Goal: Task Accomplishment & Management: Complete application form

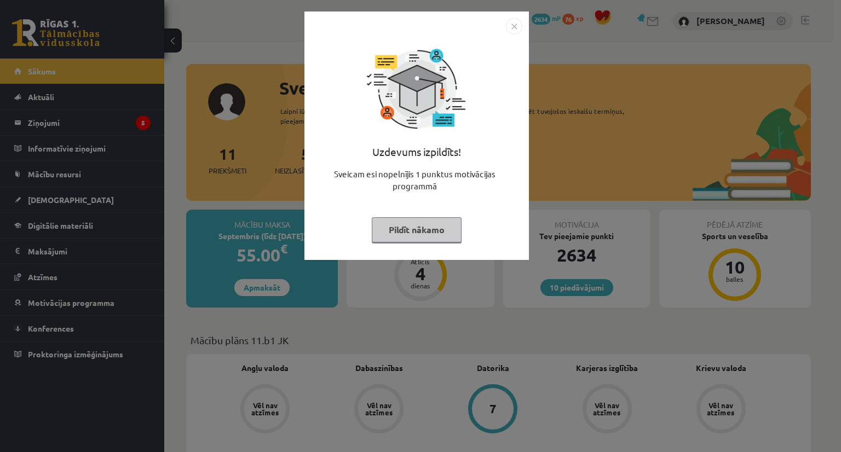
click at [447, 226] on button "Pildīt nākamo" at bounding box center [417, 229] width 90 height 25
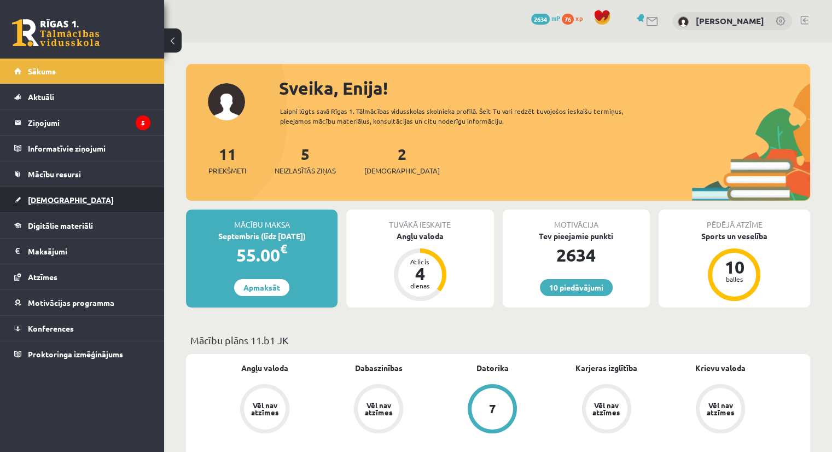
click at [37, 202] on span "[DEMOGRAPHIC_DATA]" at bounding box center [71, 200] width 86 height 10
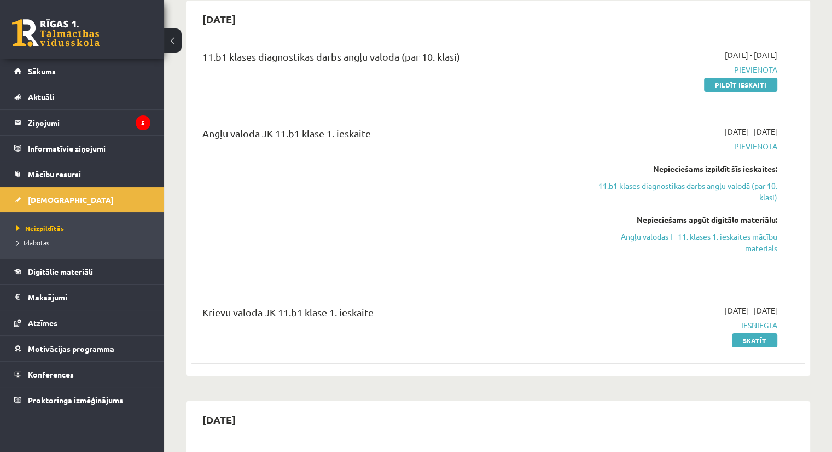
scroll to position [115, 0]
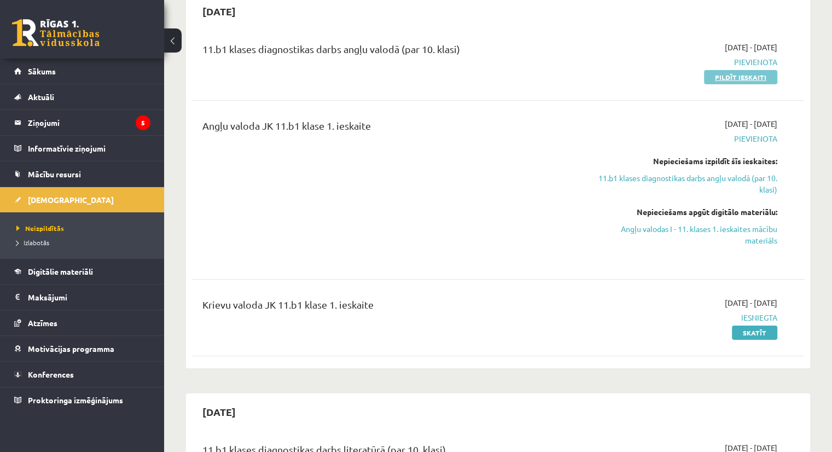
click at [735, 79] on link "Pildīt ieskaiti" at bounding box center [740, 77] width 73 height 14
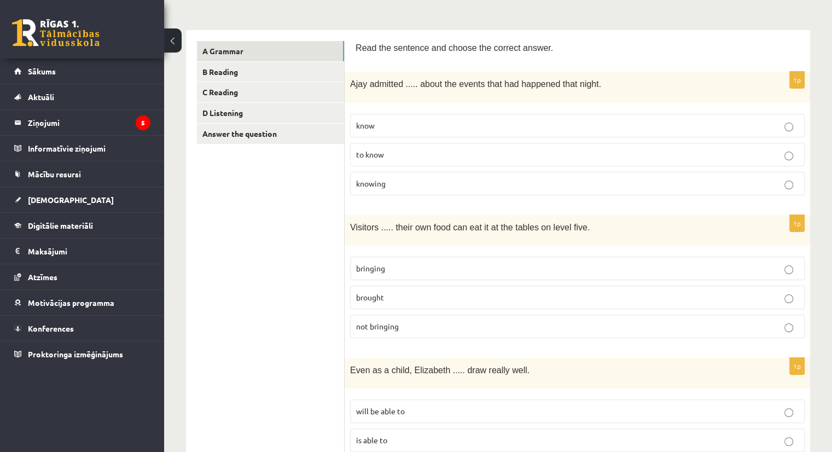
scroll to position [153, 0]
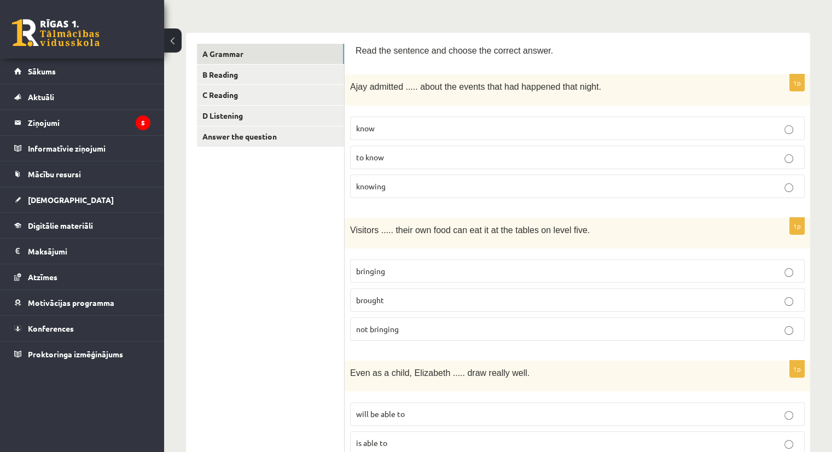
click at [770, 295] on p "brought" at bounding box center [577, 299] width 443 height 11
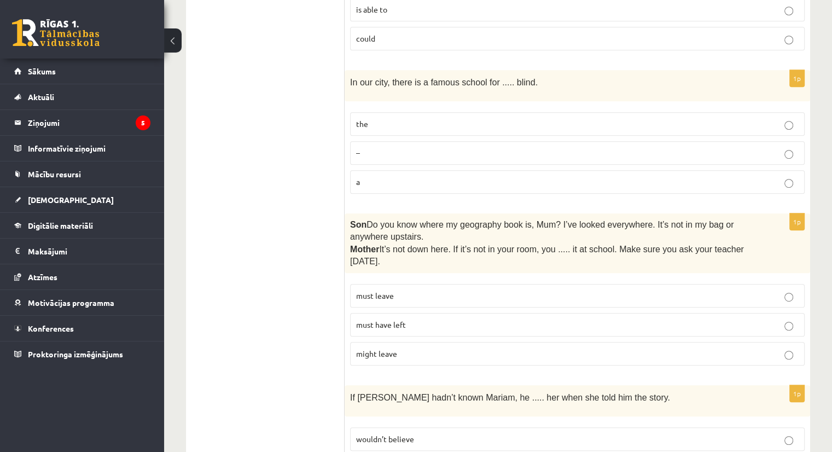
scroll to position [593, 0]
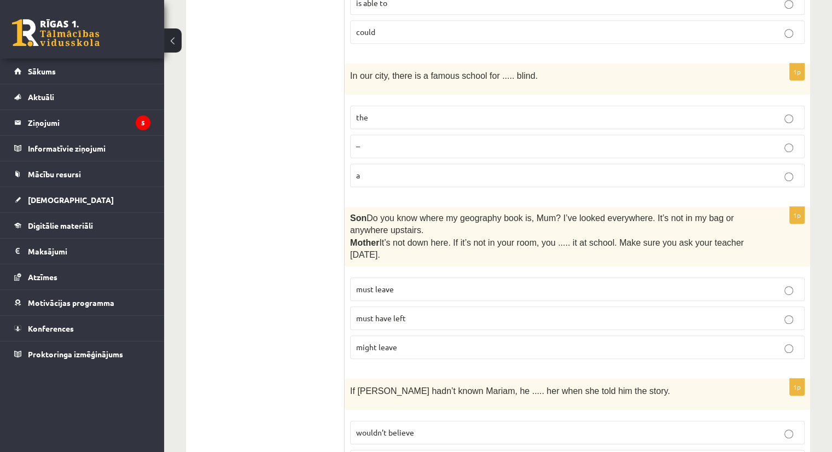
click at [690, 112] on p "the" at bounding box center [577, 117] width 443 height 11
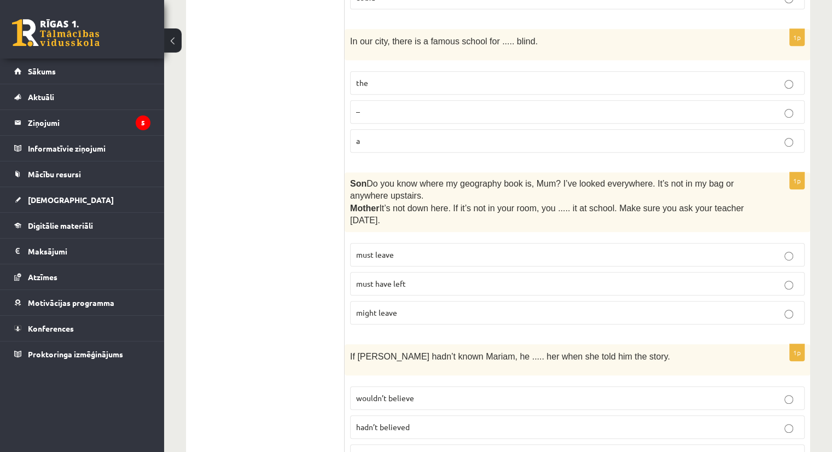
scroll to position [630, 0]
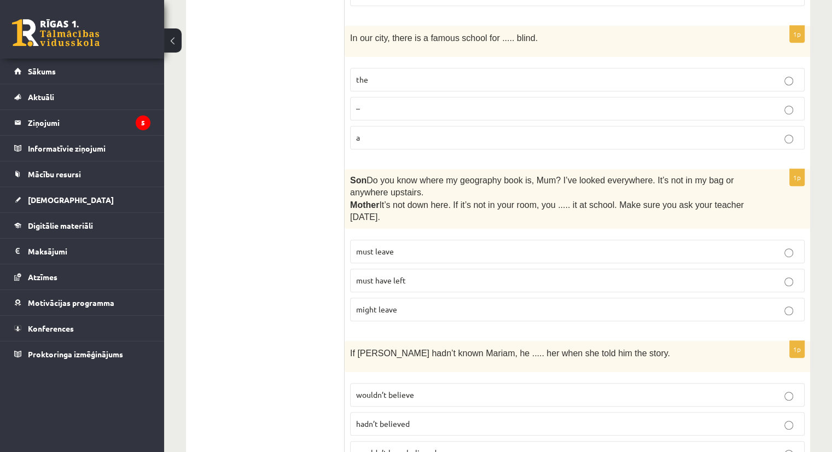
click at [596, 275] on p "must have left" at bounding box center [577, 280] width 443 height 11
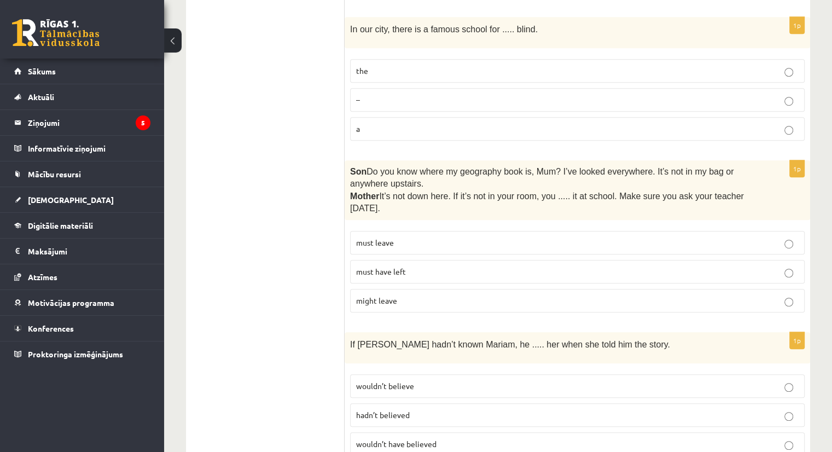
scroll to position [648, 0]
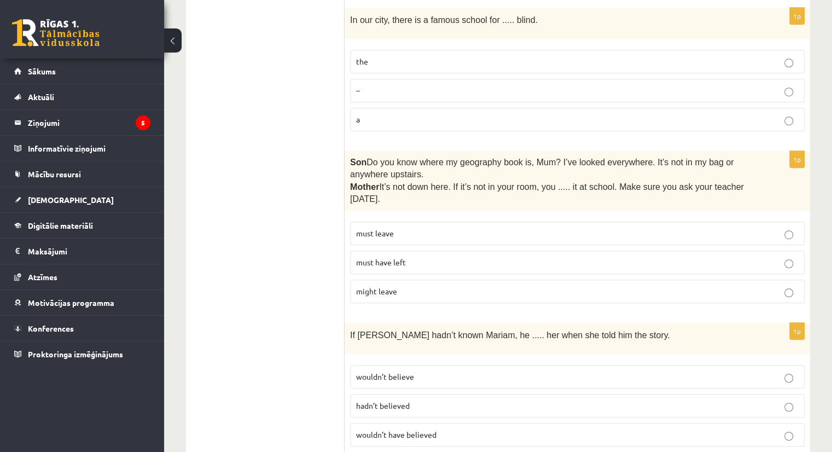
click at [466, 429] on p "wouldn’t have believed" at bounding box center [577, 434] width 443 height 11
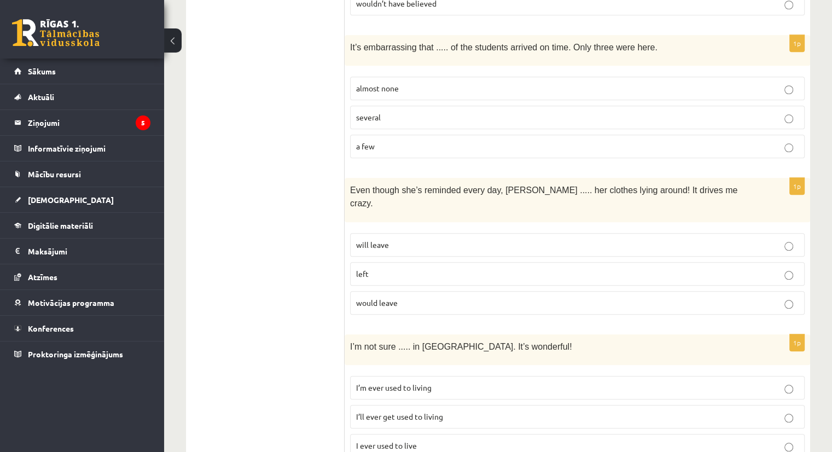
scroll to position [1086, 0]
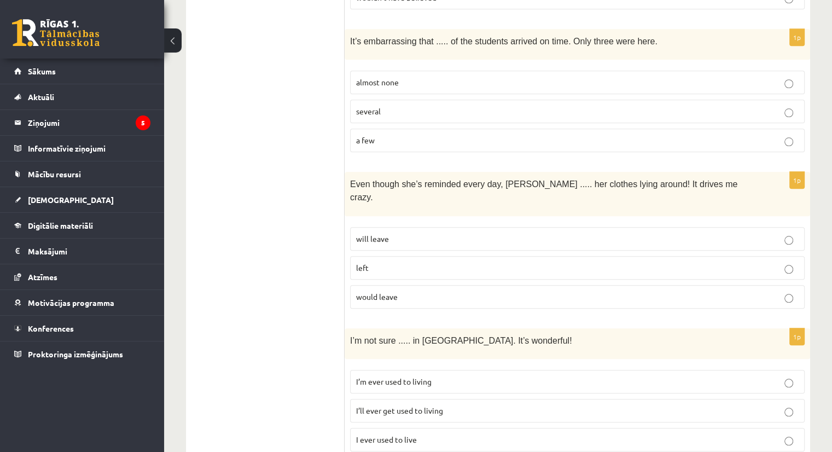
click at [786, 77] on p "almost none" at bounding box center [577, 82] width 443 height 11
click at [770, 233] on p "will leave" at bounding box center [577, 238] width 443 height 11
click at [448, 405] on p "I’ll ever get used to living" at bounding box center [577, 410] width 443 height 11
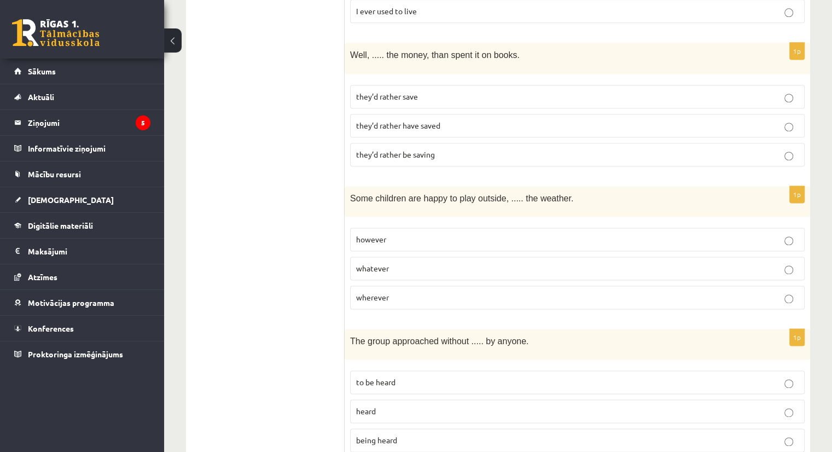
scroll to position [1504, 0]
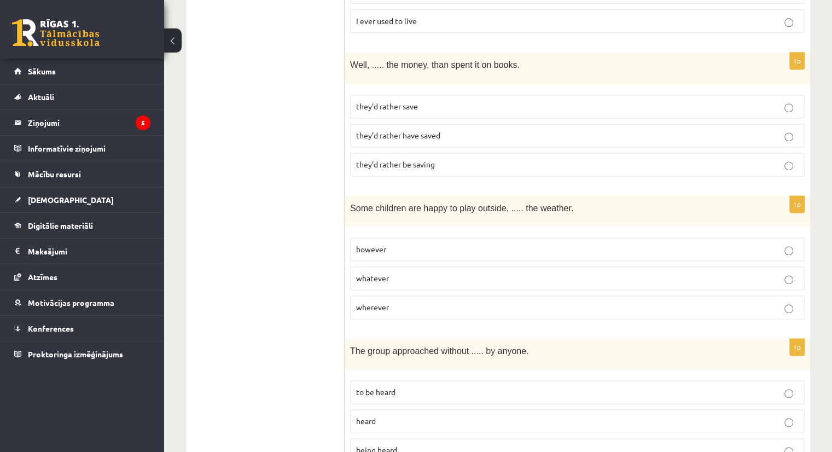
click at [451, 101] on p "they’d rather save" at bounding box center [577, 106] width 443 height 11
drag, startPoint x: 407, startPoint y: 247, endPoint x: 385, endPoint y: 251, distance: 22.2
click at [385, 273] on p "whatever" at bounding box center [577, 278] width 443 height 11
click at [409, 444] on p "being heard" at bounding box center [577, 449] width 443 height 11
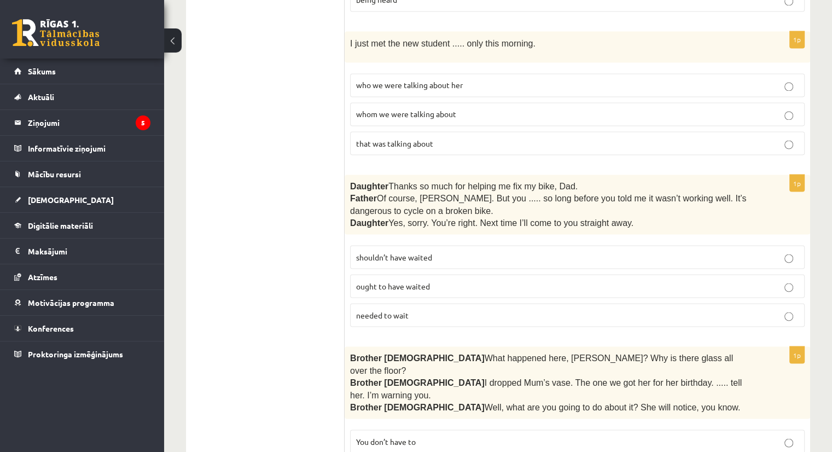
scroll to position [1941, 0]
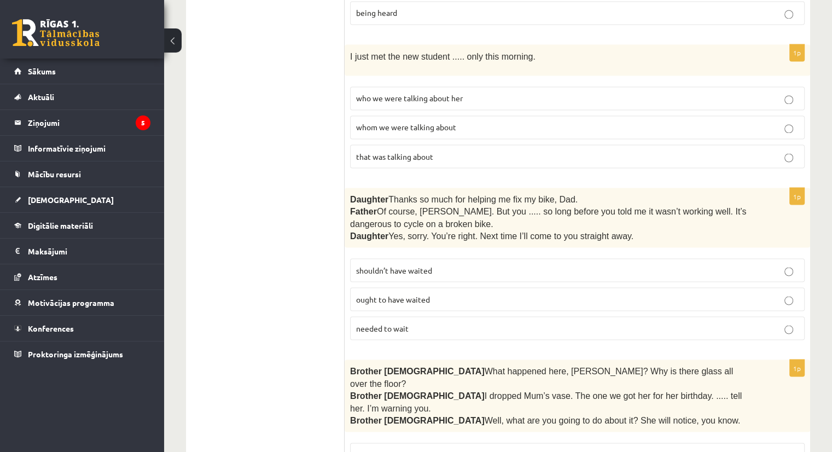
click at [600, 121] on p "whom we were talking about" at bounding box center [577, 126] width 443 height 11
click at [615, 264] on p "shouldn’t have waited" at bounding box center [577, 269] width 443 height 11
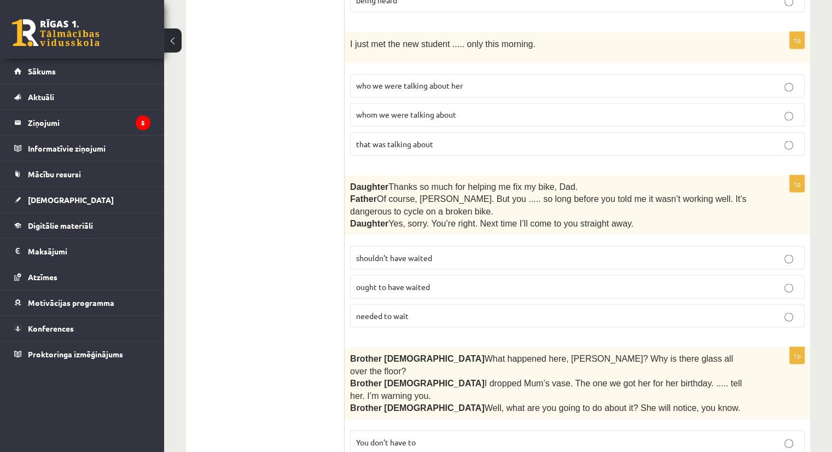
scroll to position [1957, 0]
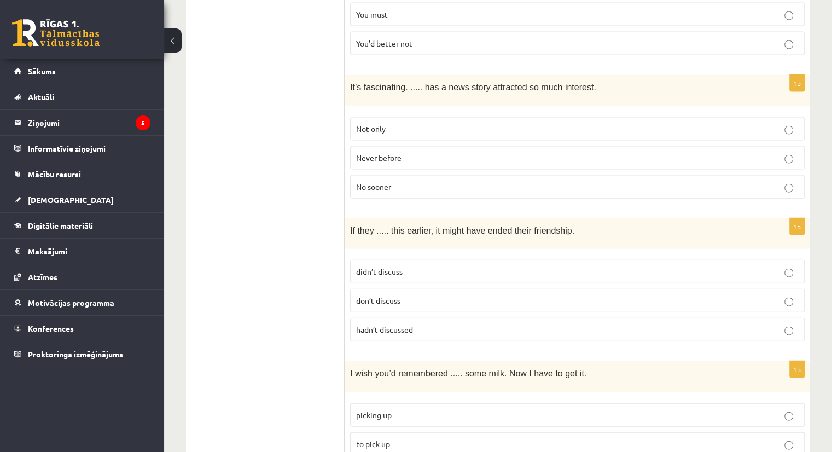
scroll to position [2385, 0]
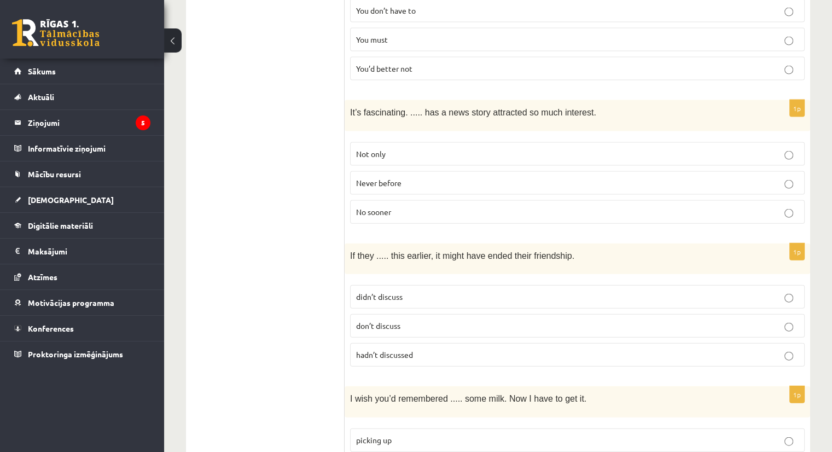
click at [414, 177] on p "Never before" at bounding box center [577, 182] width 443 height 11
click at [420, 349] on p "hadn’t discussed" at bounding box center [577, 354] width 443 height 11
click at [413, 428] on label "picking up" at bounding box center [577, 440] width 455 height 24
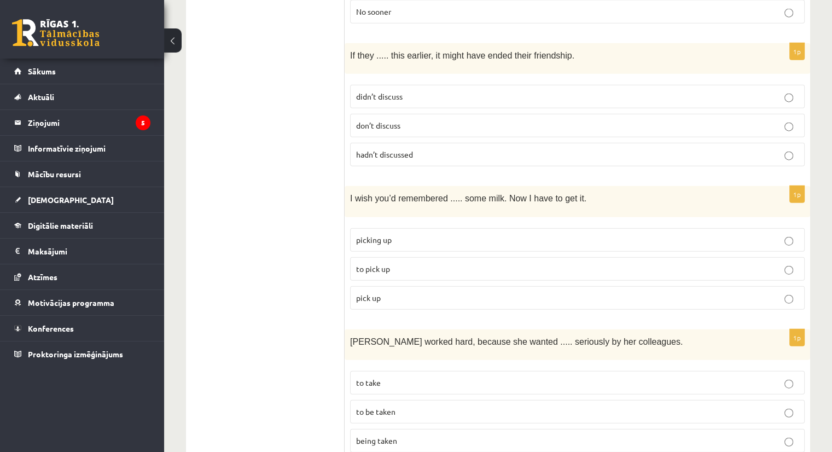
scroll to position [2703, 0]
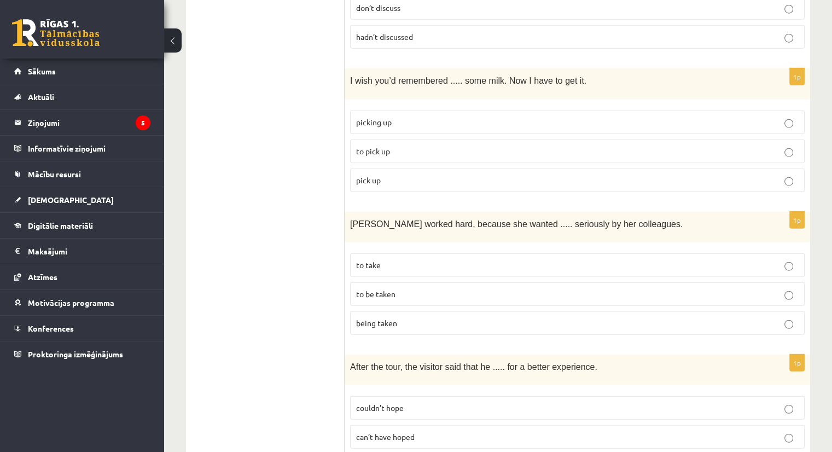
click at [440, 288] on p "to be taken" at bounding box center [577, 293] width 443 height 11
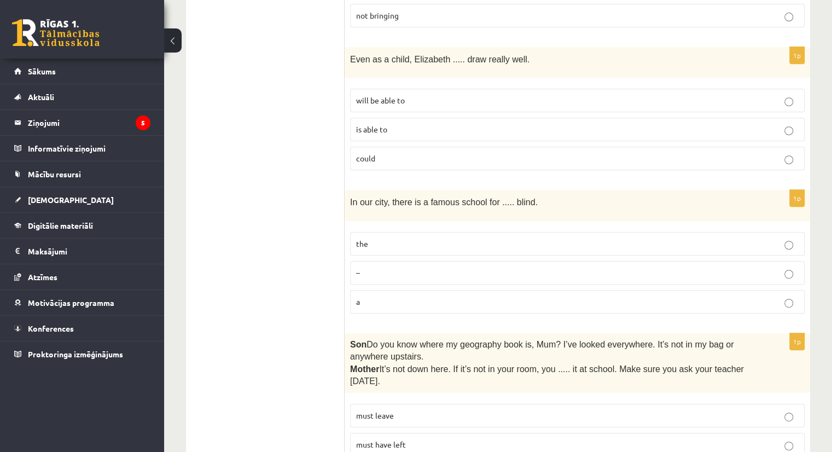
scroll to position [0, 0]
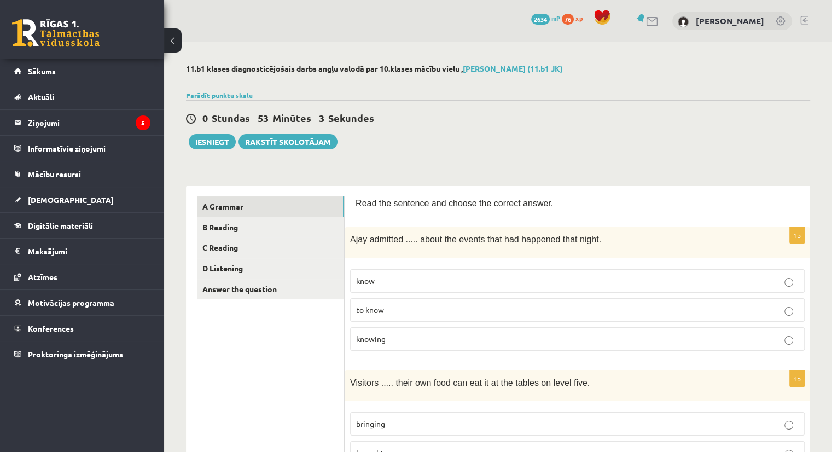
click at [784, 335] on p "knowing" at bounding box center [577, 338] width 443 height 11
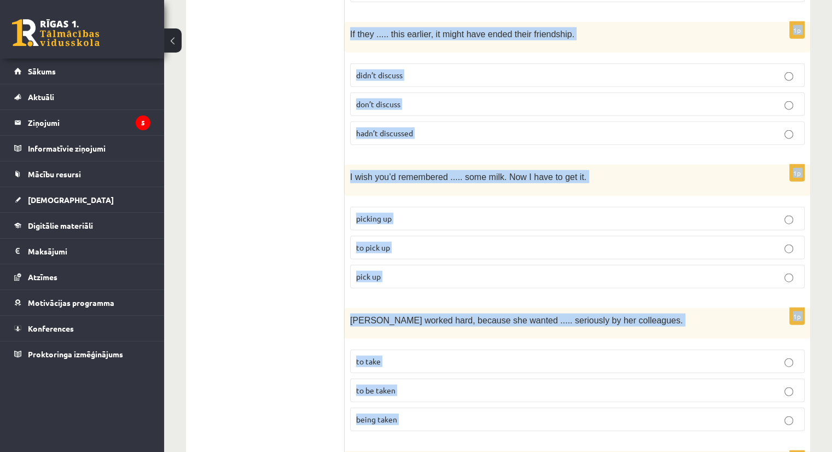
scroll to position [2703, 0]
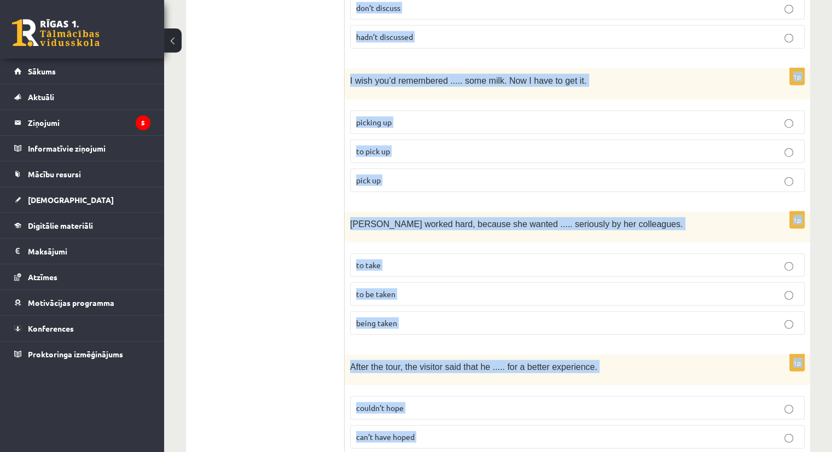
drag, startPoint x: 353, startPoint y: 59, endPoint x: 459, endPoint y: 414, distance: 369.8
copy form "Lore ips dolorsit ame consec adi elitsed doeius. 1t Inci utlabore ..... etdol m…"
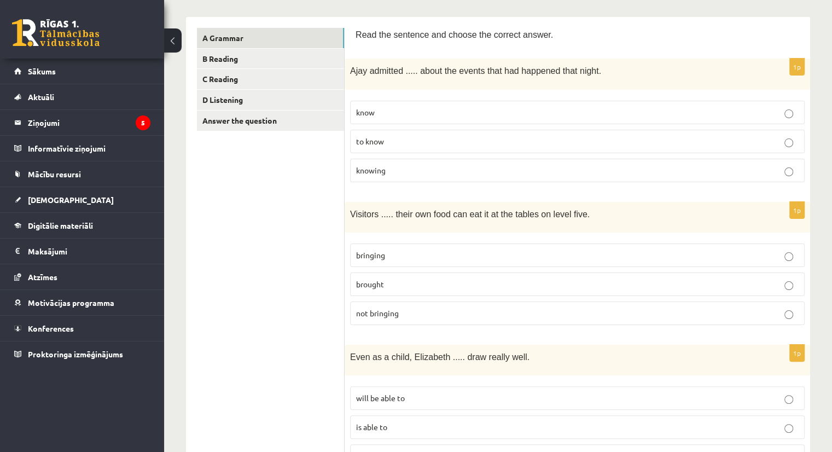
scroll to position [172, 0]
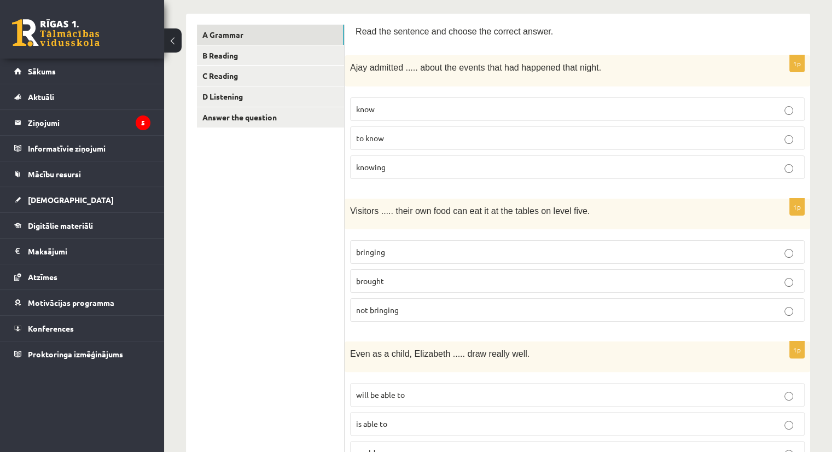
click at [728, 248] on p "bringing" at bounding box center [577, 251] width 443 height 11
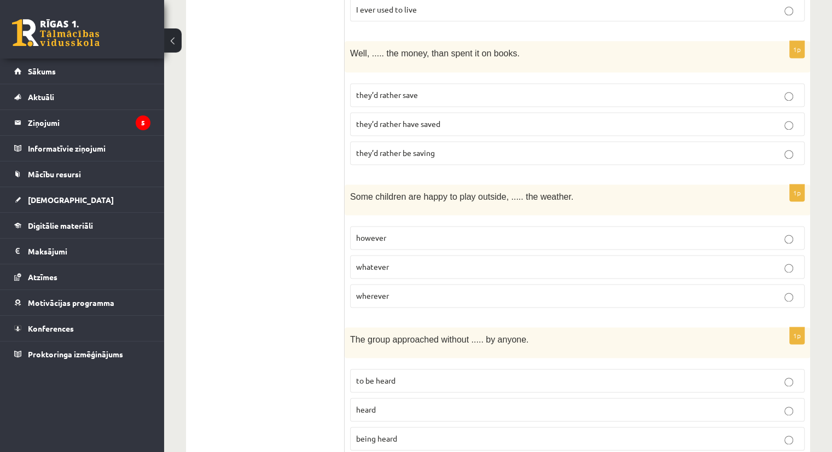
scroll to position [1519, 0]
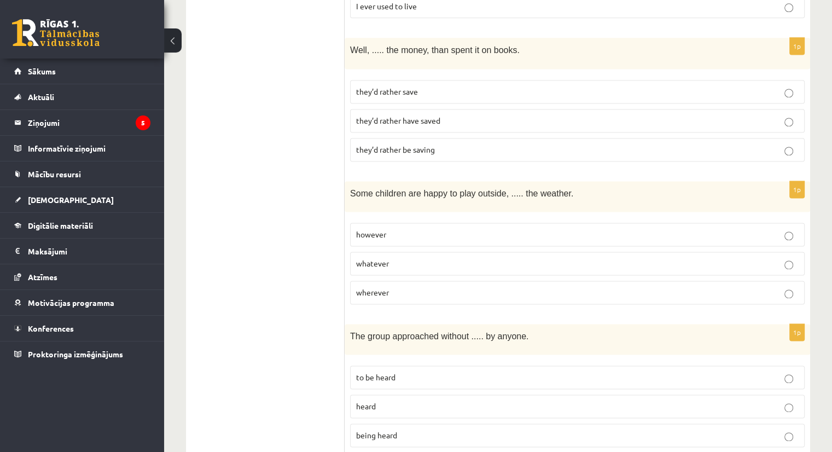
click at [677, 115] on p "they’d rather have saved" at bounding box center [577, 120] width 443 height 11
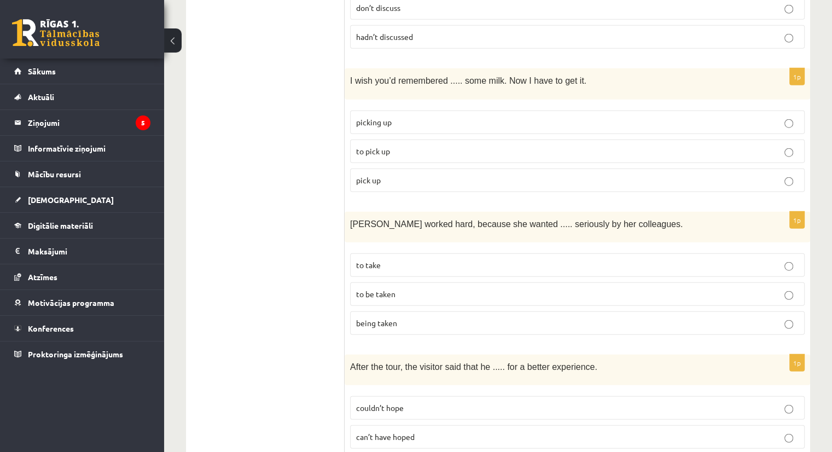
scroll to position [2699, 0]
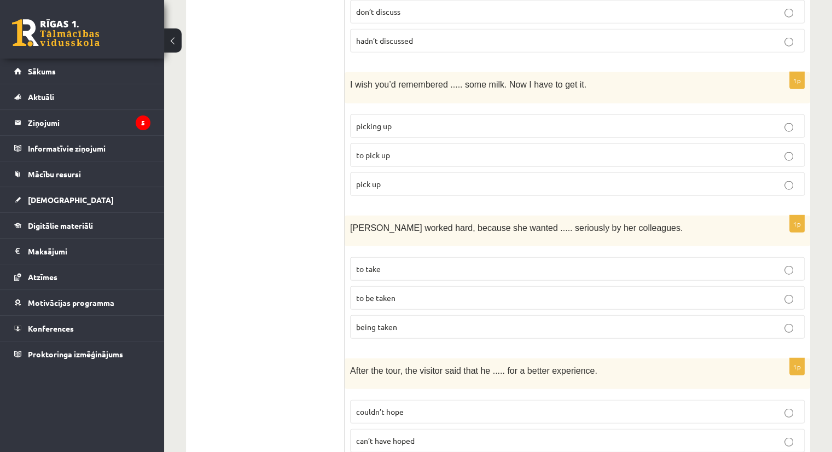
click at [750, 149] on p "to pick up" at bounding box center [577, 154] width 443 height 11
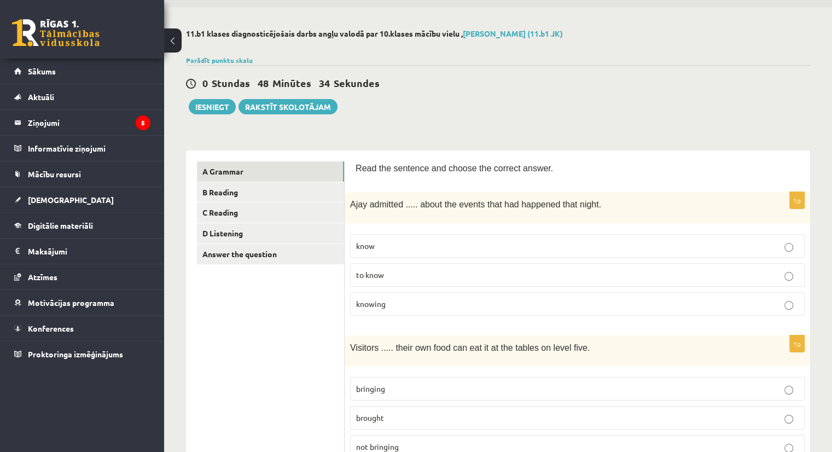
scroll to position [25, 0]
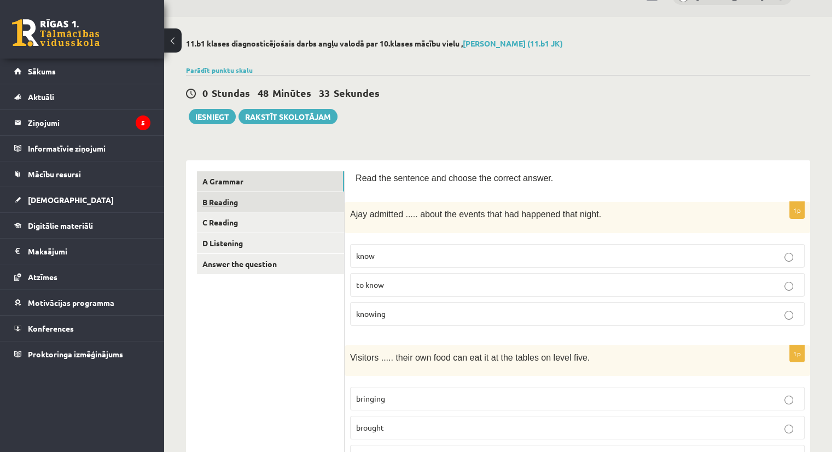
click at [232, 196] on link "B Reading" at bounding box center [270, 202] width 147 height 20
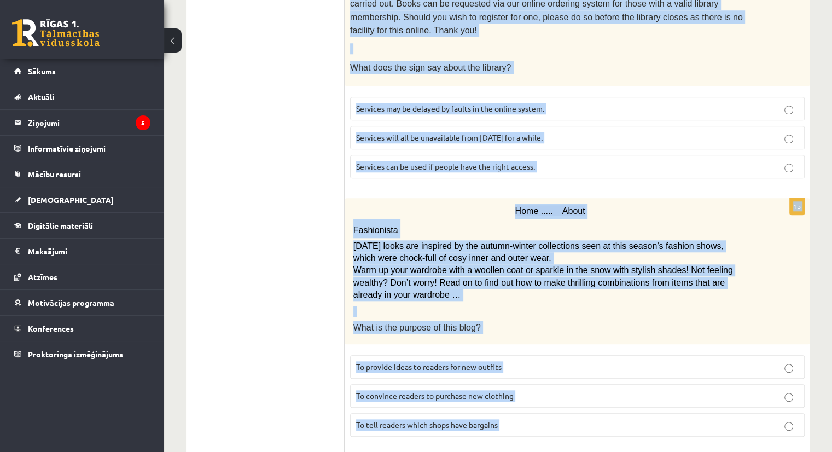
scroll to position [1235, 0]
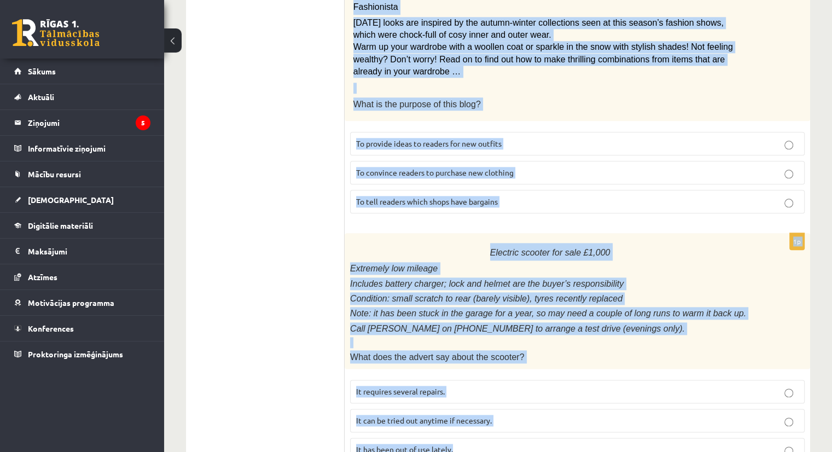
drag, startPoint x: 353, startPoint y: 5, endPoint x: 512, endPoint y: 414, distance: 439.2
copy form "Lore ips dolo sit ametco adi elitsed doeius. 8t Incid! Utl’e do mag ali! Eni ad…"
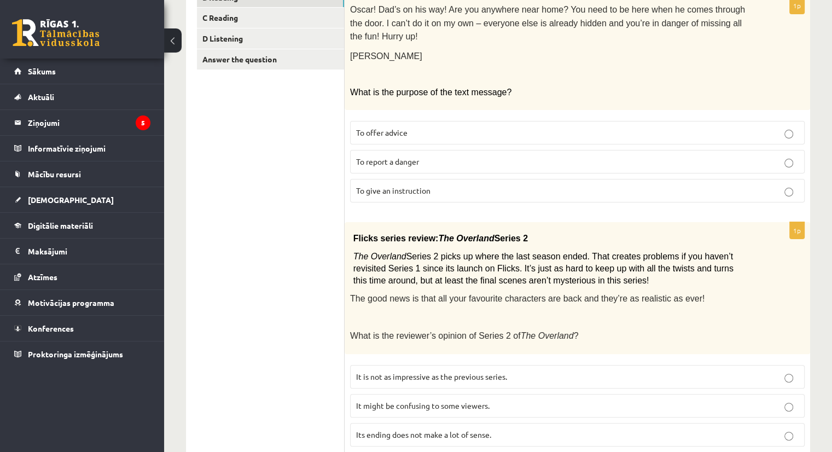
scroll to position [235, 0]
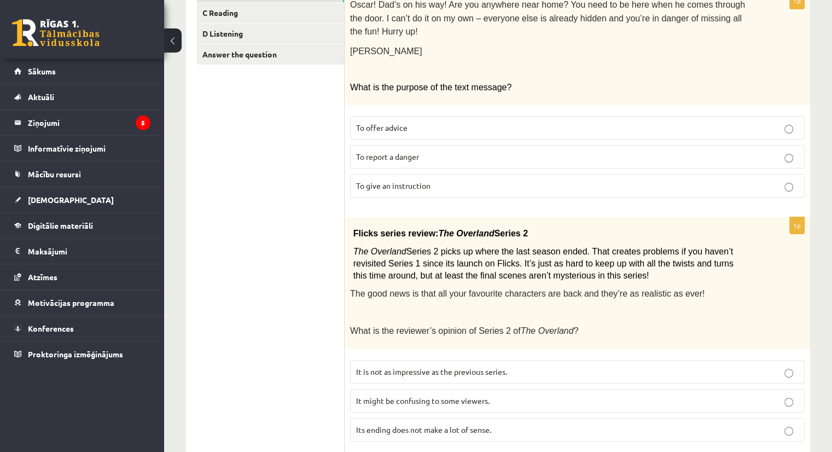
click at [476, 180] on p "To give an instruction" at bounding box center [577, 185] width 443 height 11
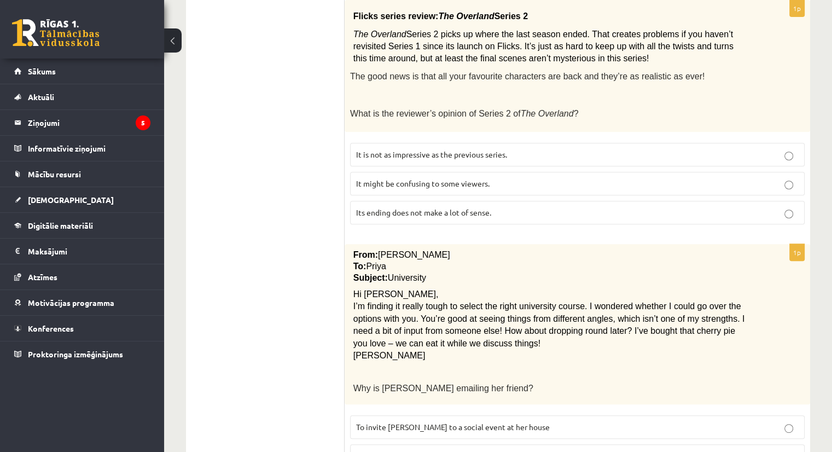
scroll to position [471, 0]
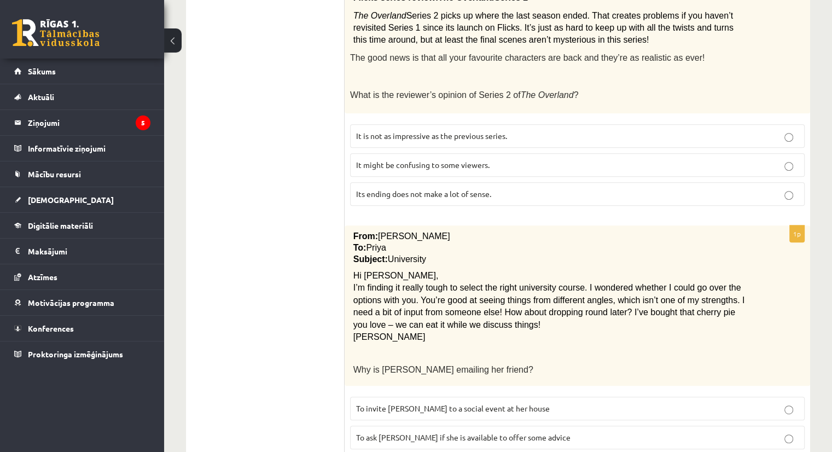
click at [475, 160] on span "It might be confusing to some viewers." at bounding box center [423, 165] width 134 height 10
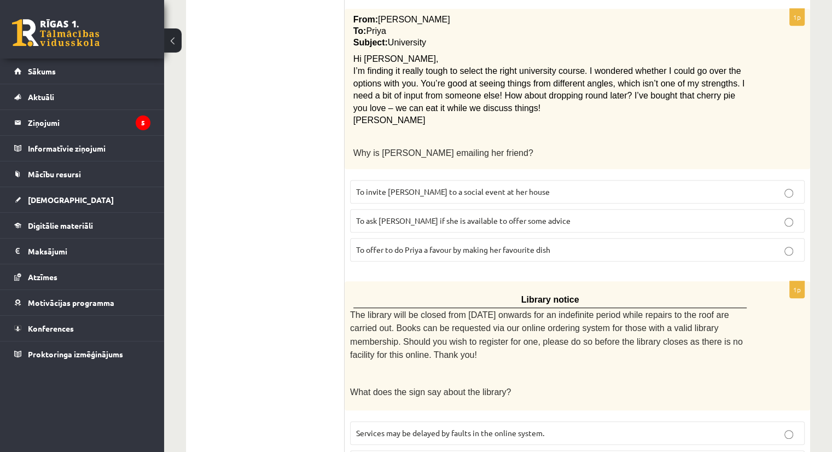
scroll to position [693, 0]
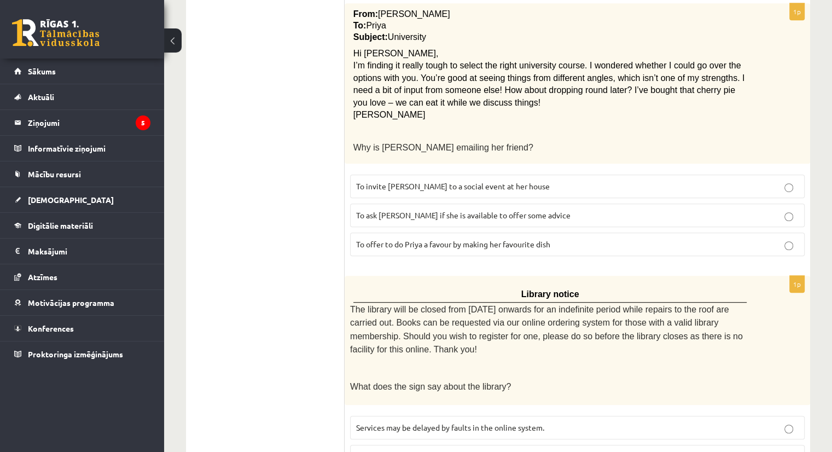
click at [453, 210] on span "To ask [PERSON_NAME] if she is available to offer some advice" at bounding box center [463, 215] width 215 height 10
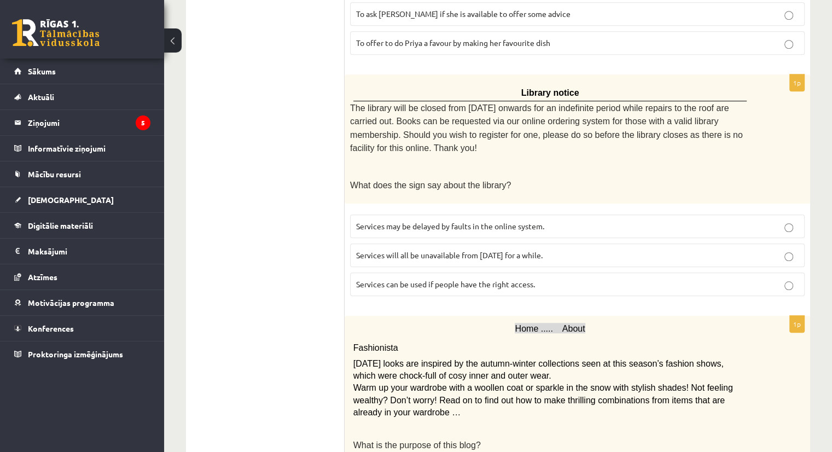
scroll to position [901, 0]
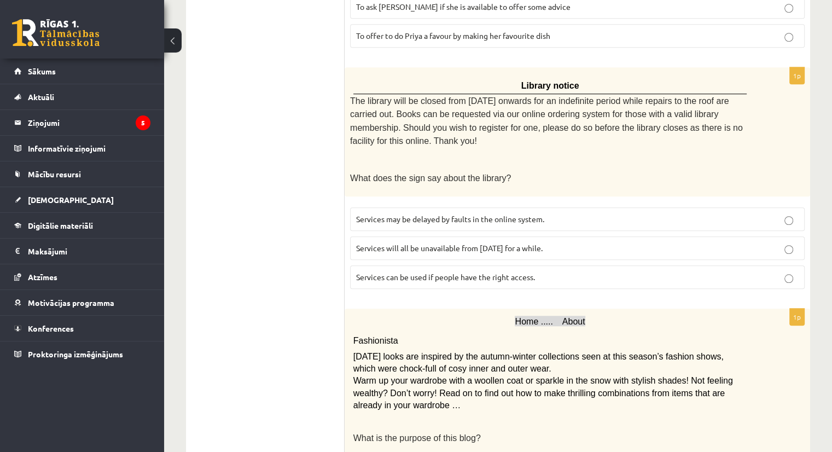
click at [444, 272] on span "Services can be used if people have the right access." at bounding box center [445, 277] width 179 height 10
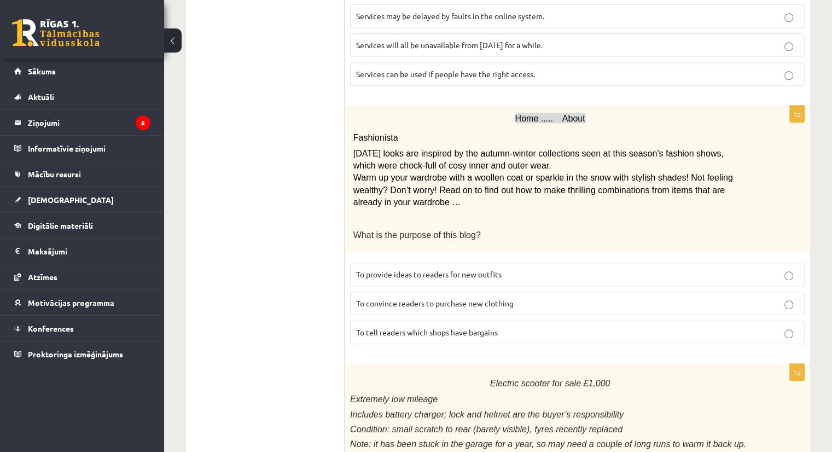
scroll to position [1128, 0]
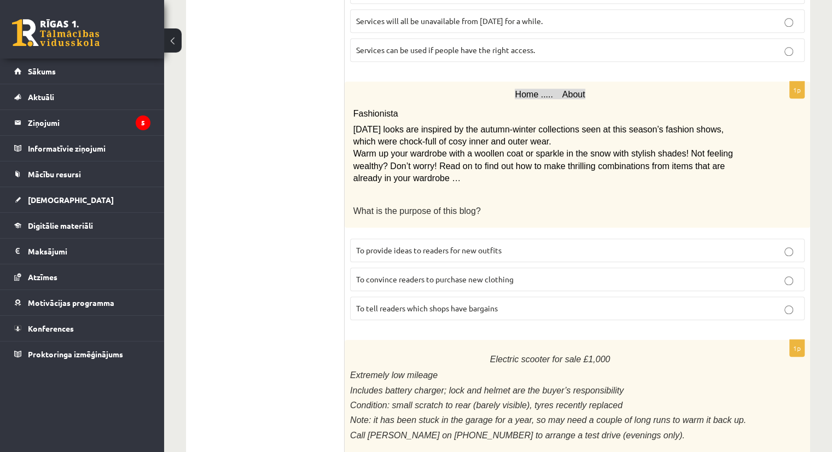
click at [457, 245] on span "To provide ideas to readers for new outfits" at bounding box center [429, 250] width 146 height 10
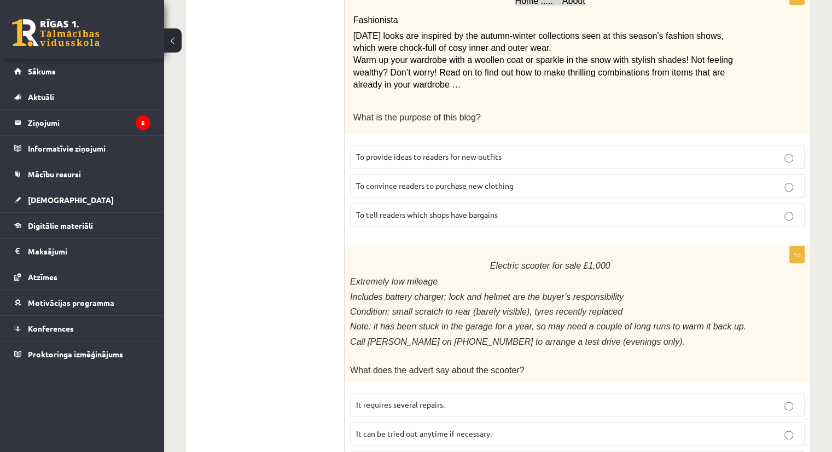
scroll to position [1235, 0]
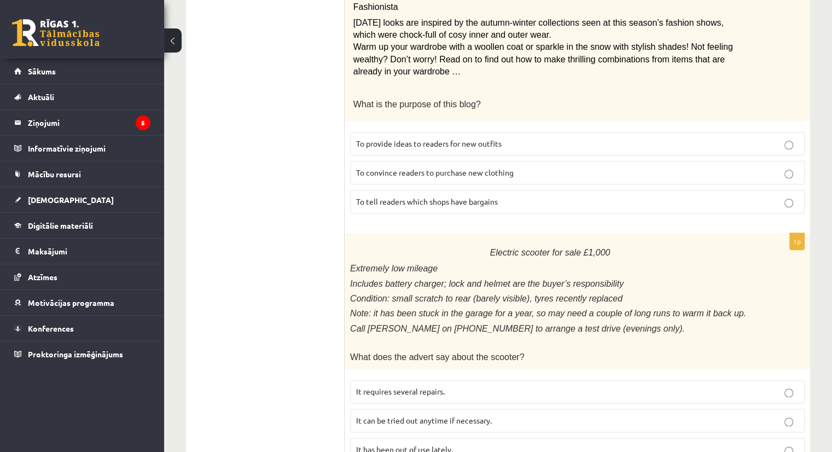
click at [414, 444] on span "It has been out of use lately." at bounding box center [404, 449] width 97 height 10
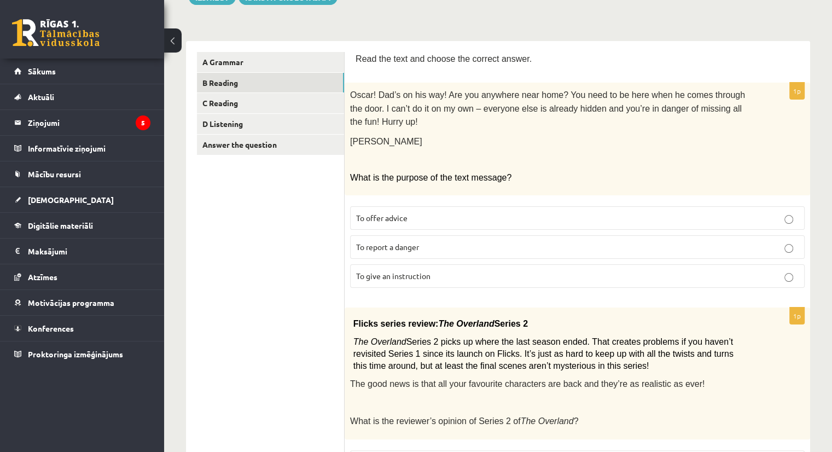
scroll to position [97, 0]
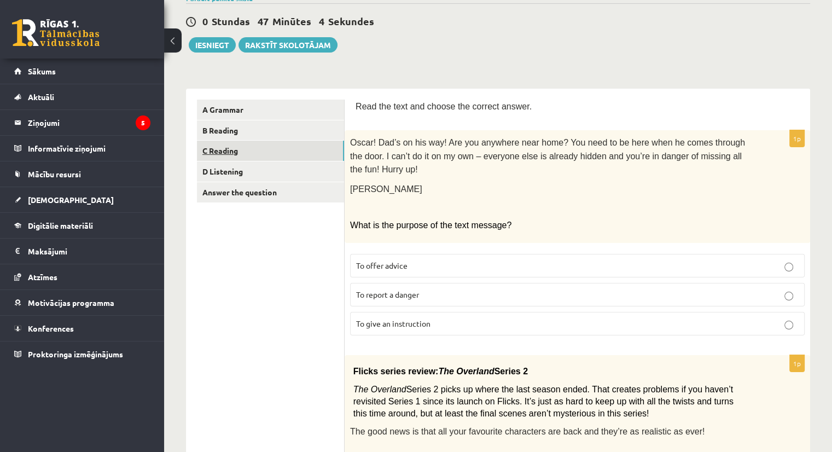
click at [207, 153] on link "C Reading" at bounding box center [270, 151] width 147 height 20
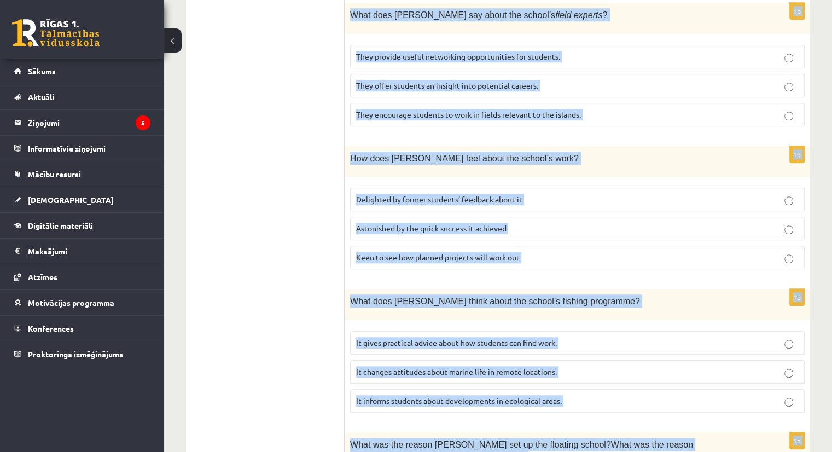
scroll to position [1036, 0]
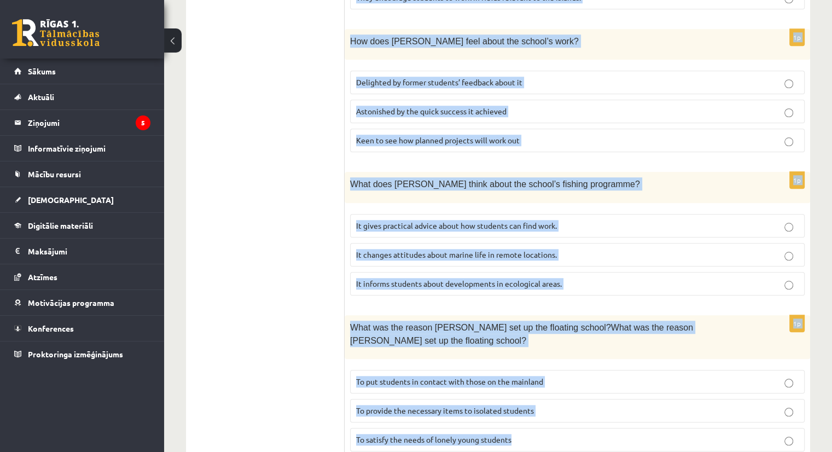
drag, startPoint x: 355, startPoint y: 33, endPoint x: 533, endPoint y: 426, distance: 431.5
copy form "L ipsumdol sitame Co adipisc, Elit Seddoei T incididunt u laboreet dolore magna…"
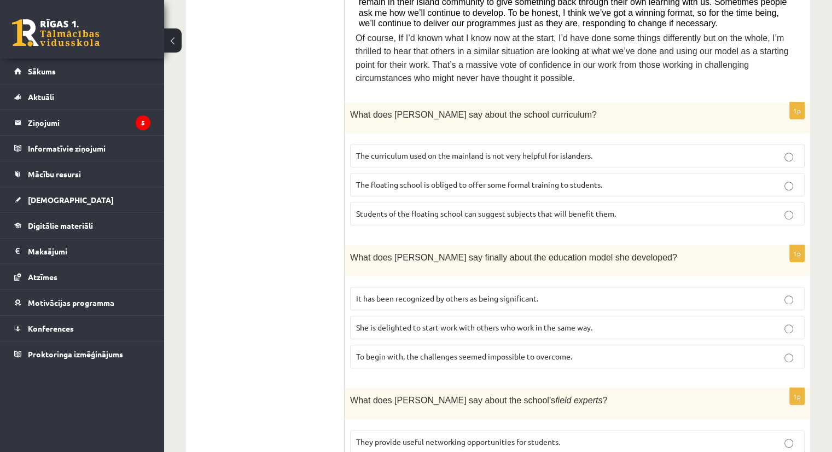
scroll to position [542, 0]
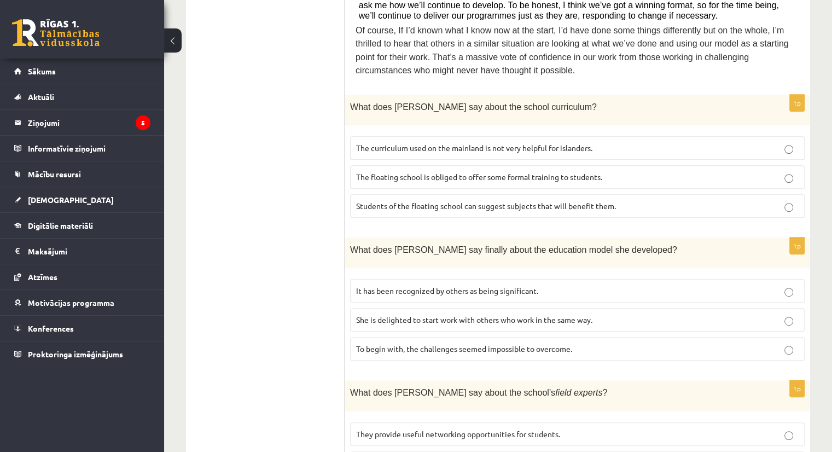
click at [443, 143] on span "The curriculum used on the mainland is not very helpful for islanders." at bounding box center [474, 148] width 236 height 10
click at [496, 279] on label "It has been recognized by others as being significant." at bounding box center [577, 291] width 455 height 24
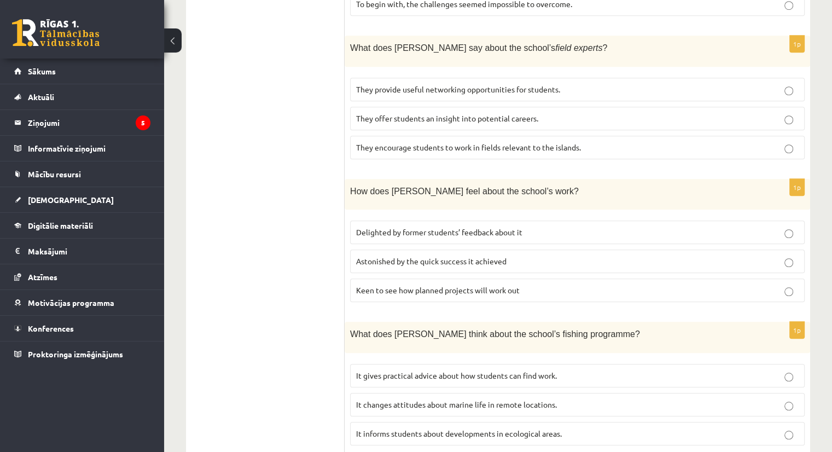
scroll to position [889, 0]
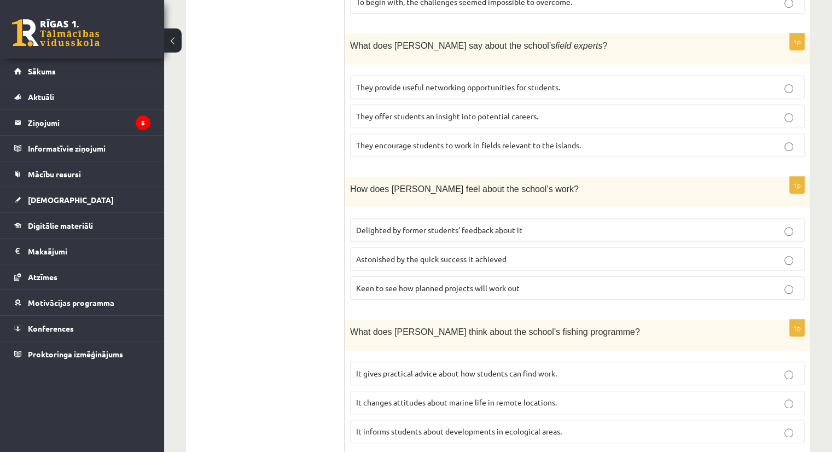
click at [635, 111] on p "They offer students an insight into potential careers." at bounding box center [577, 116] width 443 height 11
click at [552, 224] on p "Delighted by former students’ feedback about it" at bounding box center [577, 229] width 443 height 11
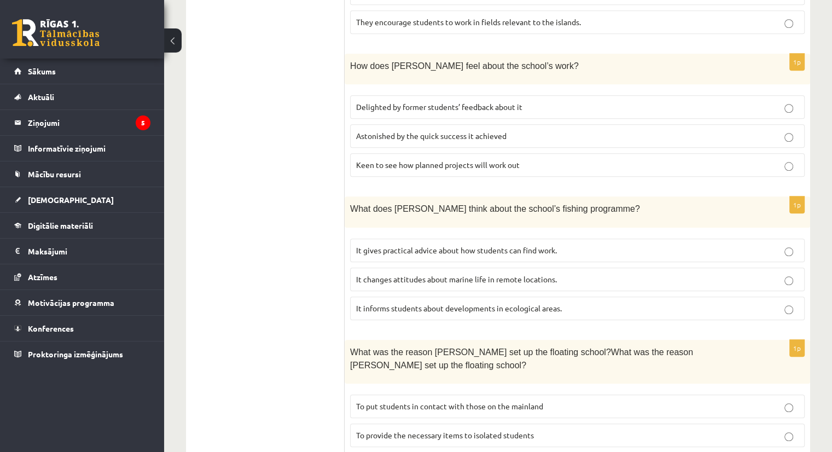
scroll to position [1036, 0]
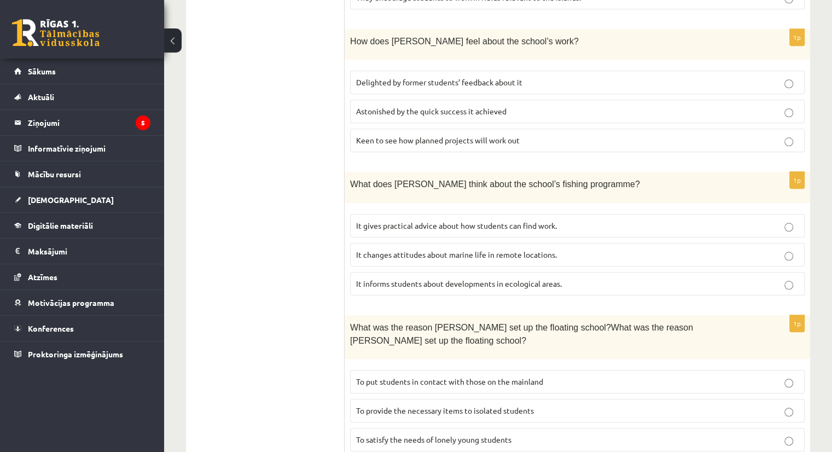
click at [453, 279] on span "It informs students about developments in ecological areas." at bounding box center [459, 284] width 206 height 10
click at [421, 405] on span "To provide the necessary items to isolated students" at bounding box center [445, 410] width 178 height 10
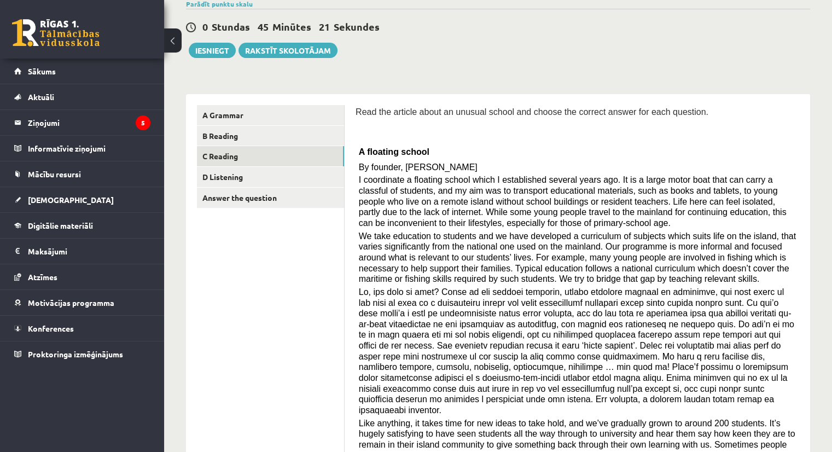
scroll to position [78, 0]
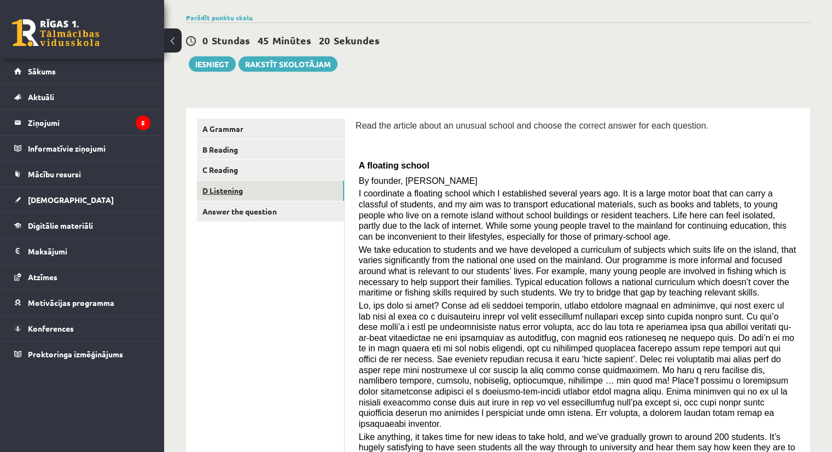
click at [269, 192] on link "D Listening" at bounding box center [270, 191] width 147 height 20
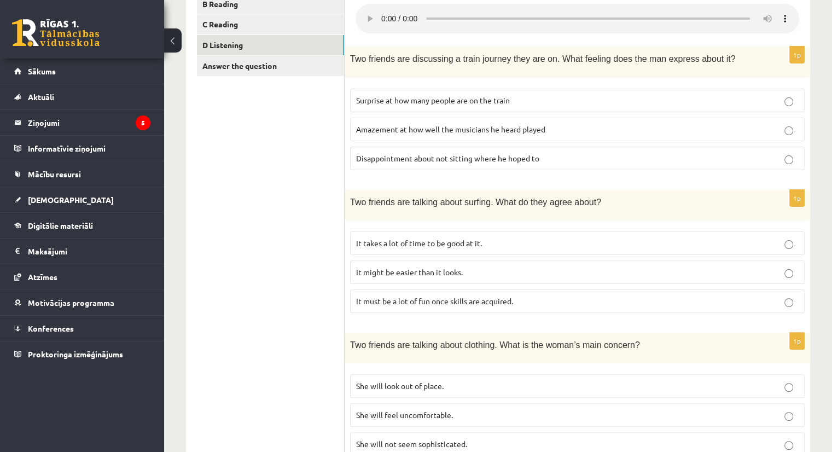
scroll to position [222, 0]
click at [795, 240] on p "It takes a lot of time to be good at it." at bounding box center [577, 244] width 443 height 11
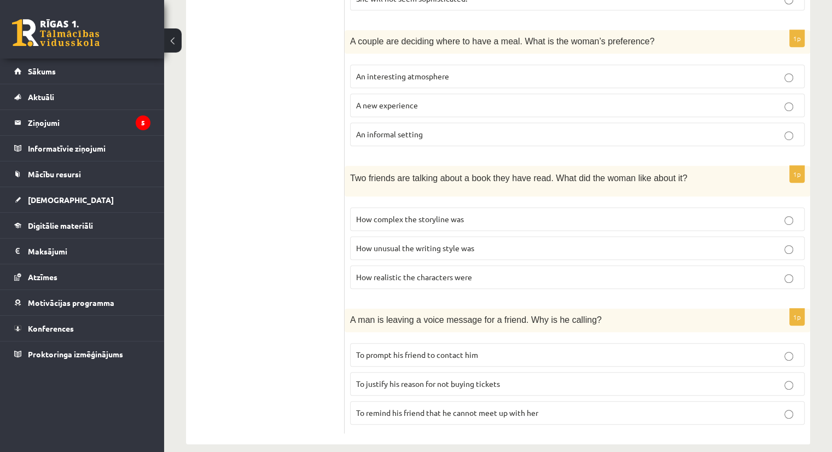
scroll to position [675, 0]
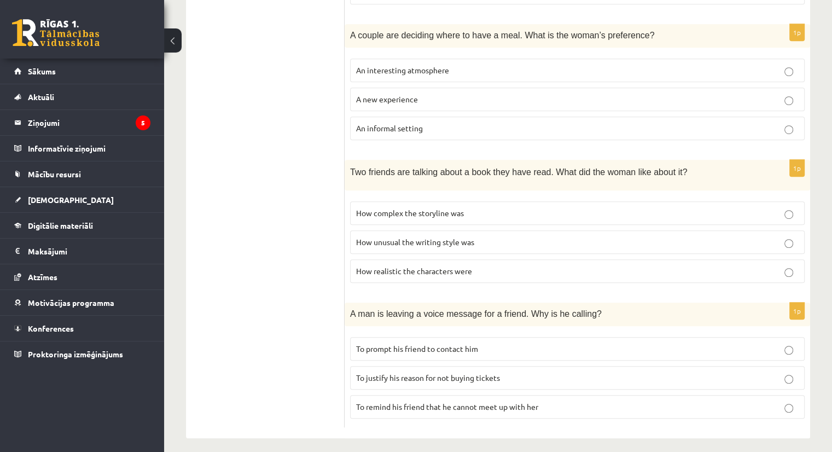
click at [778, 344] on p "To prompt his friend to contact him" at bounding box center [577, 348] width 443 height 11
click at [781, 266] on p "How realistic the characters were" at bounding box center [577, 270] width 443 height 11
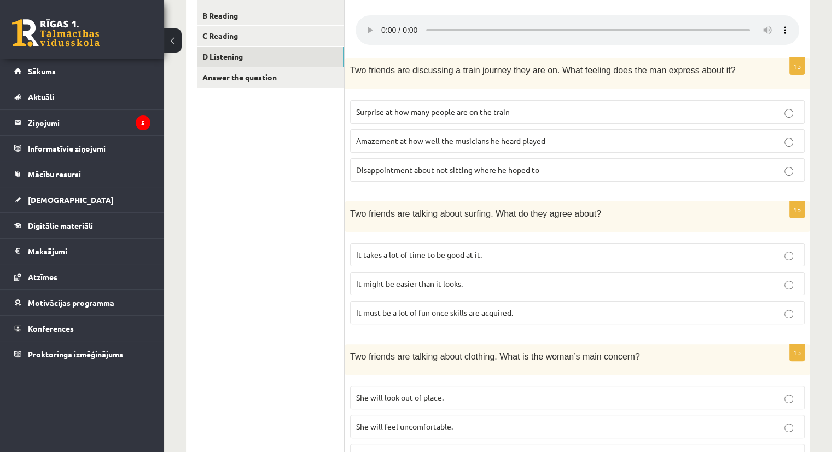
scroll to position [216, 0]
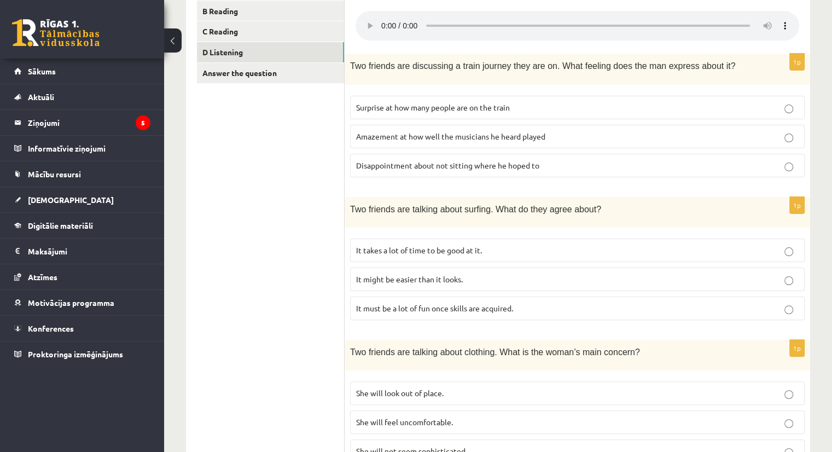
click at [773, 90] on fieldset "Surprise at how many people are on the train Amazement at how well the musician…" at bounding box center [577, 135] width 455 height 90
click at [791, 112] on label "Surprise at how many people are on the train" at bounding box center [577, 108] width 455 height 24
click at [746, 47] on form "Listen to the conversation and answer the question. 1p Two friends are discussi…" at bounding box center [578, 433] width 444 height 906
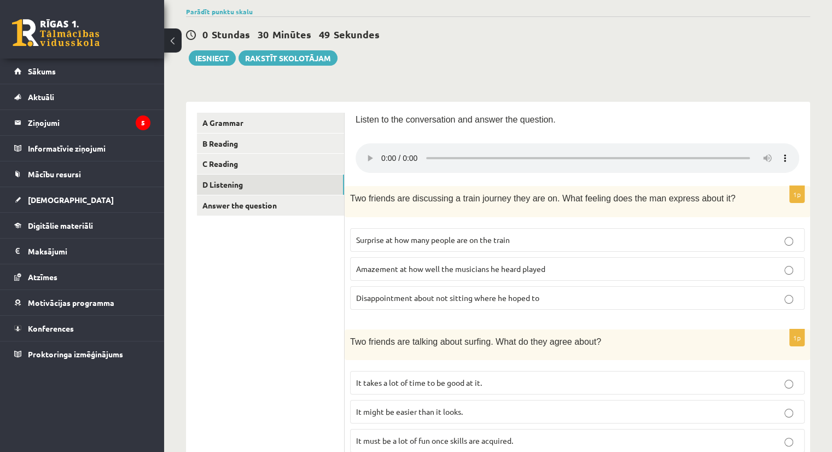
scroll to position [88, 0]
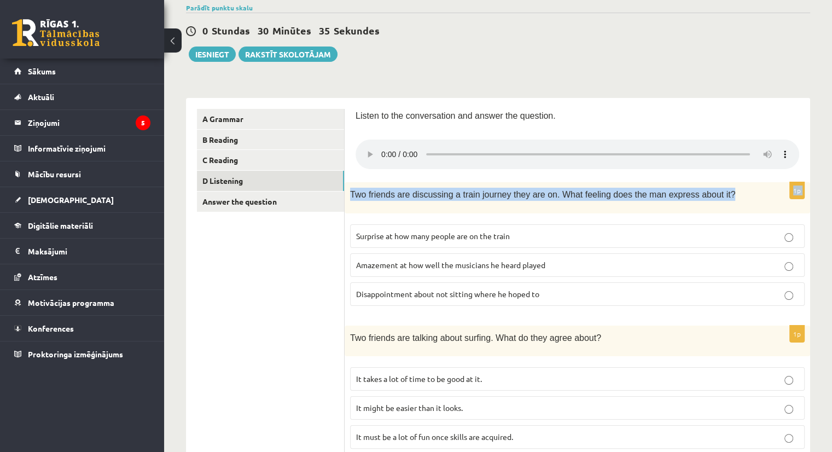
drag, startPoint x: 824, startPoint y: 119, endPoint x: 839, endPoint y: 182, distance: 64.6
click at [832, 182] on html "0 Dāvanas 2634 mP 76 xp Enija Greitaite Sākums Aktuāli Kā mācīties eSKOLĀ Konta…" at bounding box center [416, 138] width 832 height 452
click at [796, 109] on p "Listen to the conversation and answer the question." at bounding box center [578, 115] width 444 height 13
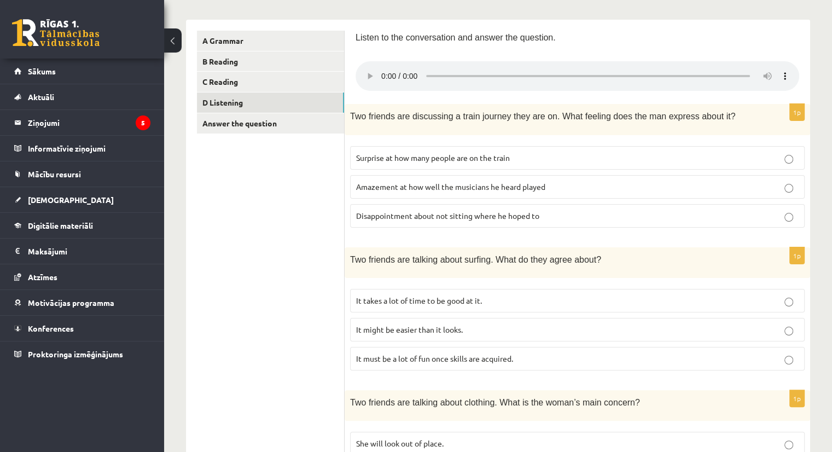
scroll to position [155, 0]
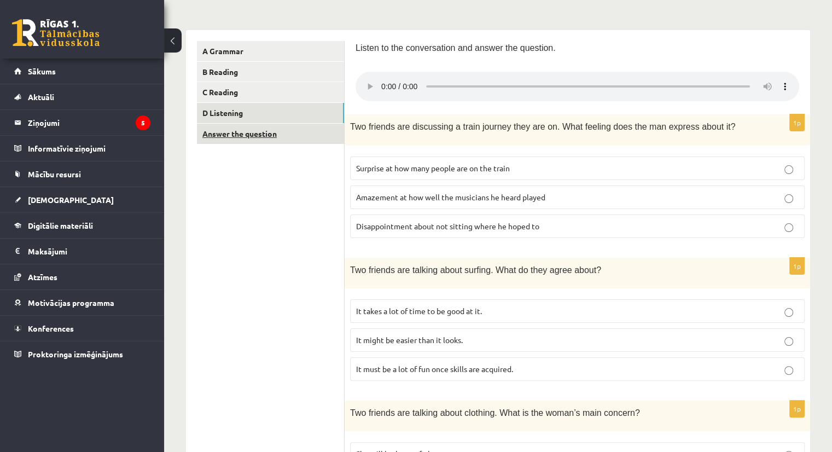
click at [237, 128] on link "Answer the question" at bounding box center [270, 134] width 147 height 20
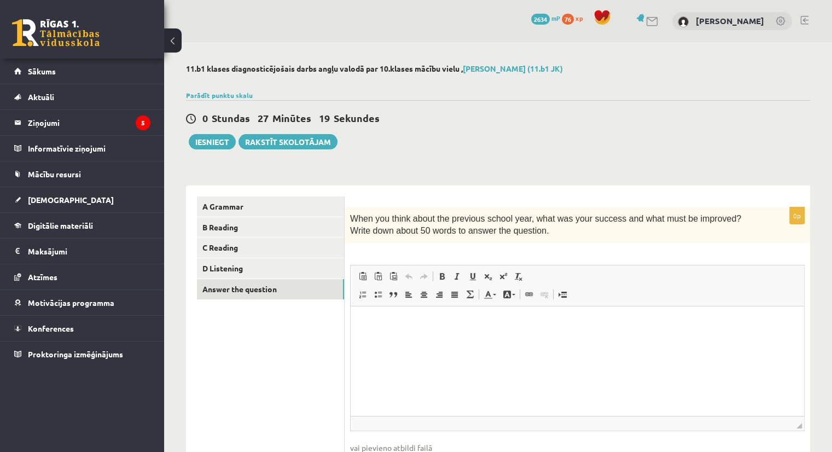
scroll to position [0, 0]
click at [745, 159] on div "11.b1 klases diagnosticējošais darbs angļu valodā par 10.klases mācību vielu , …" at bounding box center [498, 283] width 668 height 483
click at [415, 339] on html at bounding box center [578, 322] width 454 height 33
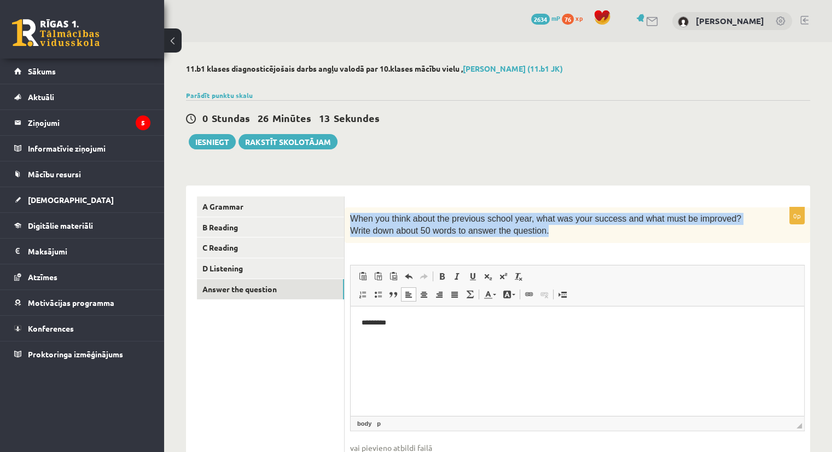
drag, startPoint x: 351, startPoint y: 217, endPoint x: 538, endPoint y: 241, distance: 189.2
click at [538, 241] on div "When you think about the previous school year, what was your success and what m…" at bounding box center [578, 225] width 466 height 36
copy span "When you think about the previous school year, what was your success and what m…"
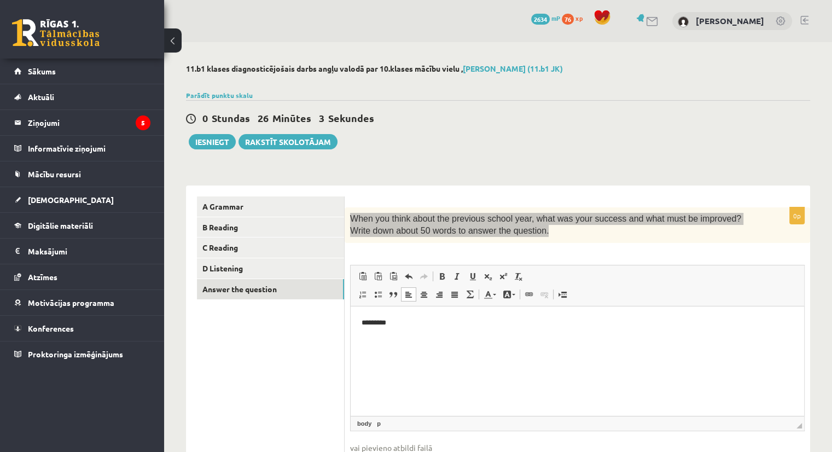
click at [486, 318] on p "*********" at bounding box center [578, 322] width 432 height 11
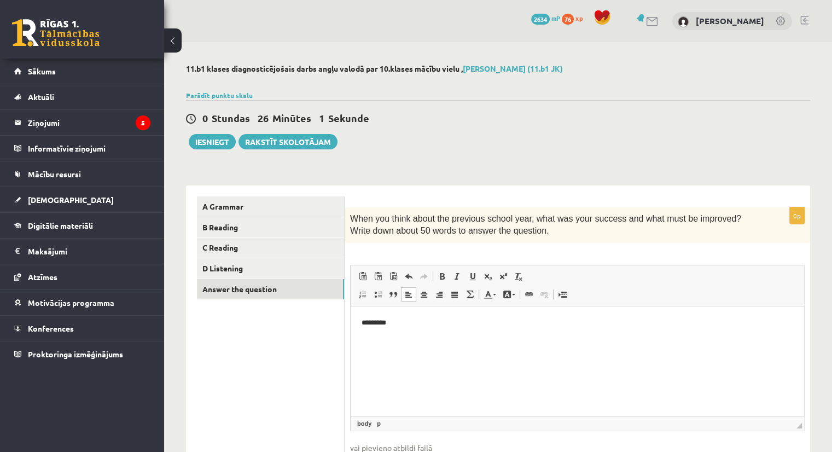
click at [525, 254] on div "**********" at bounding box center [578, 349] width 466 height 285
click at [460, 337] on html "*********" at bounding box center [578, 322] width 454 height 33
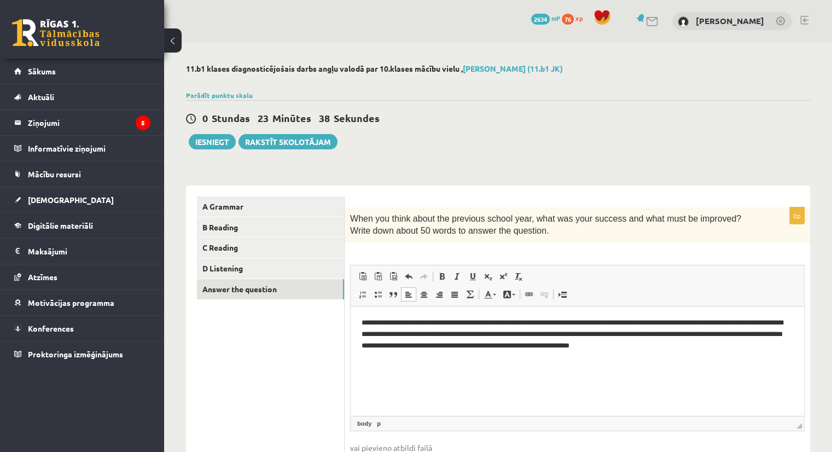
click at [675, 343] on p "**********" at bounding box center [578, 334] width 432 height 34
click at [707, 345] on p "**********" at bounding box center [578, 334] width 432 height 34
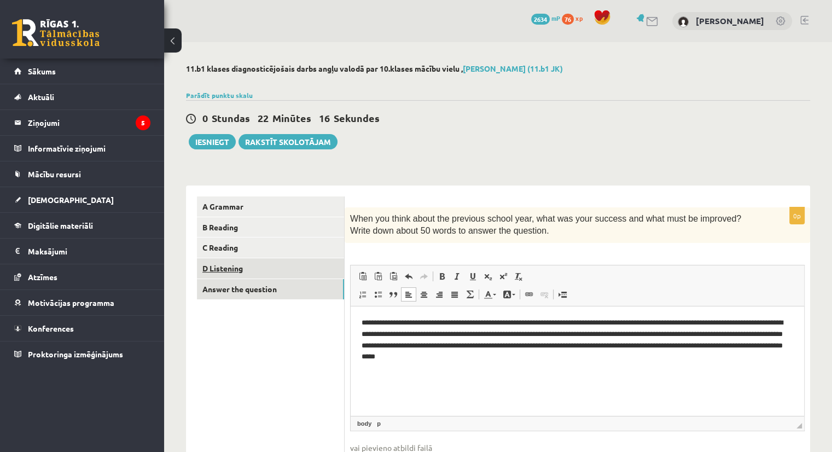
click at [232, 268] on link "D Listening" at bounding box center [270, 268] width 147 height 20
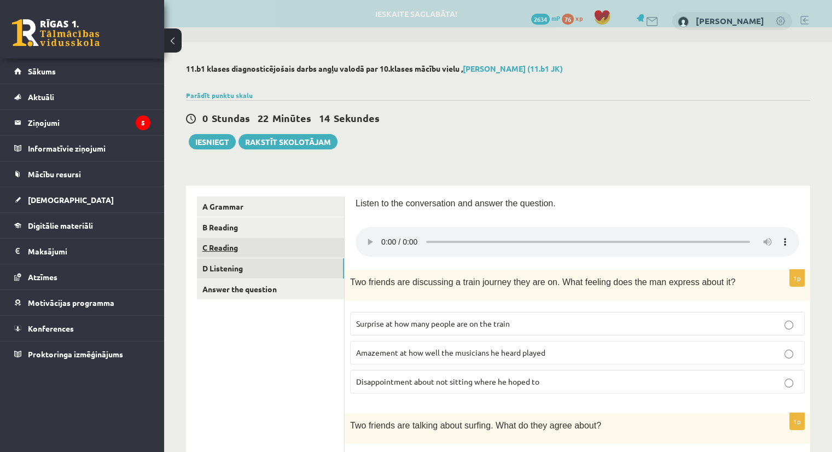
click at [242, 251] on link "C Reading" at bounding box center [270, 247] width 147 height 20
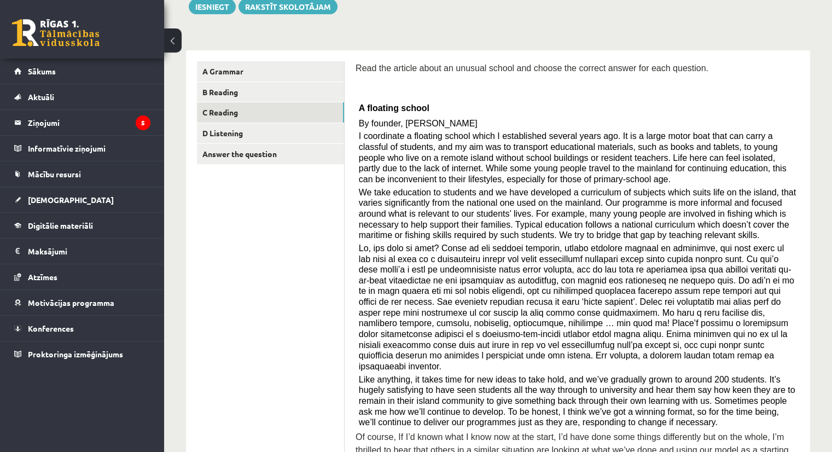
scroll to position [111, 0]
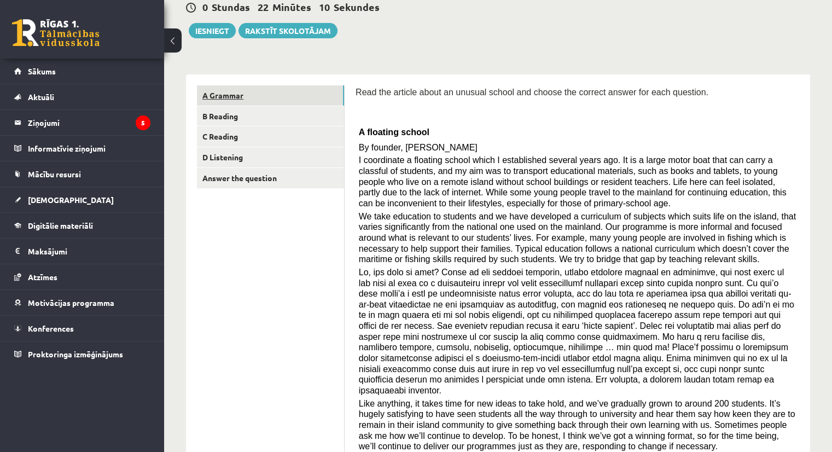
click at [257, 92] on link "A Grammar" at bounding box center [270, 95] width 147 height 20
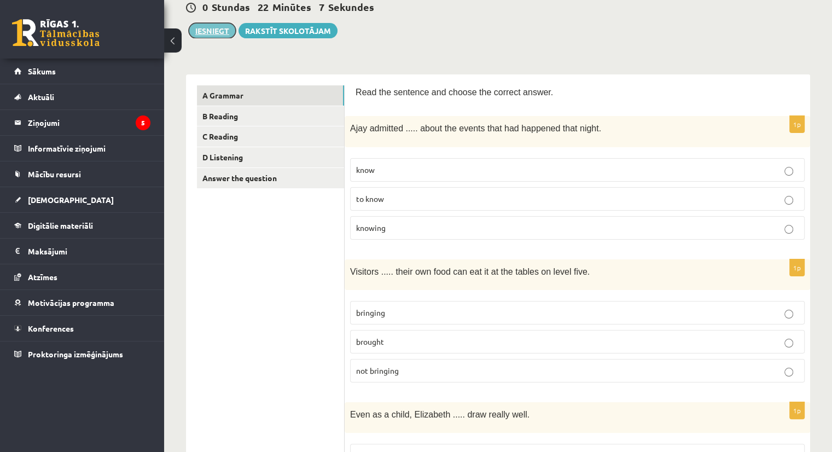
click at [208, 27] on button "Iesniegt" at bounding box center [212, 30] width 47 height 15
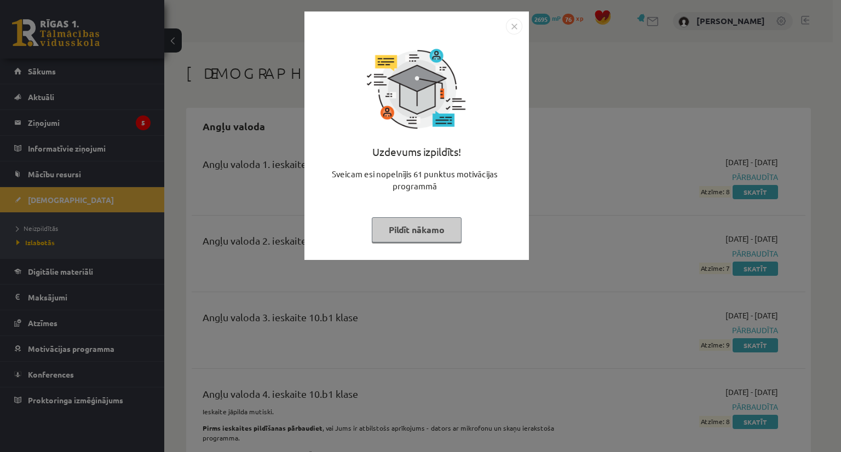
click at [444, 236] on button "Pildīt nākamo" at bounding box center [417, 229] width 90 height 25
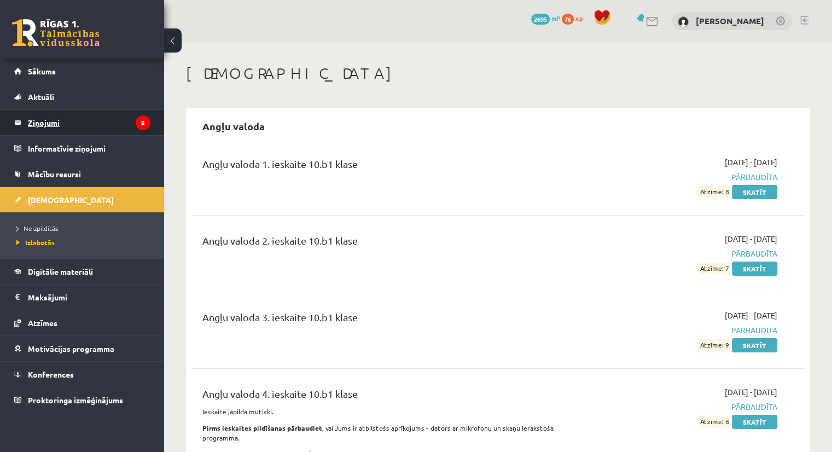
click at [51, 125] on legend "Ziņojumi 5" at bounding box center [89, 122] width 123 height 25
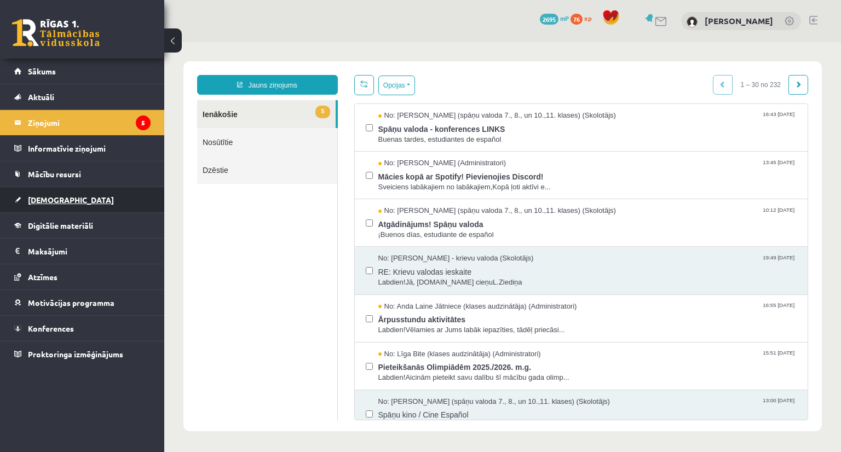
click at [57, 200] on span "[DEMOGRAPHIC_DATA]" at bounding box center [71, 200] width 86 height 10
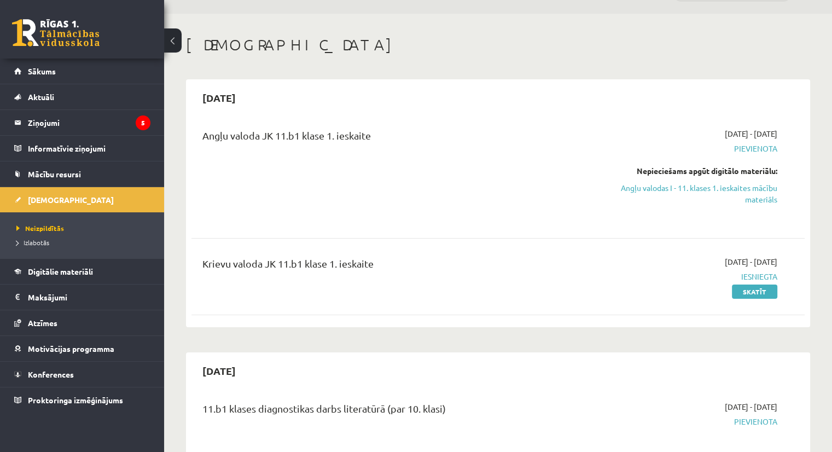
scroll to position [5, 0]
